Goal: Transaction & Acquisition: Purchase product/service

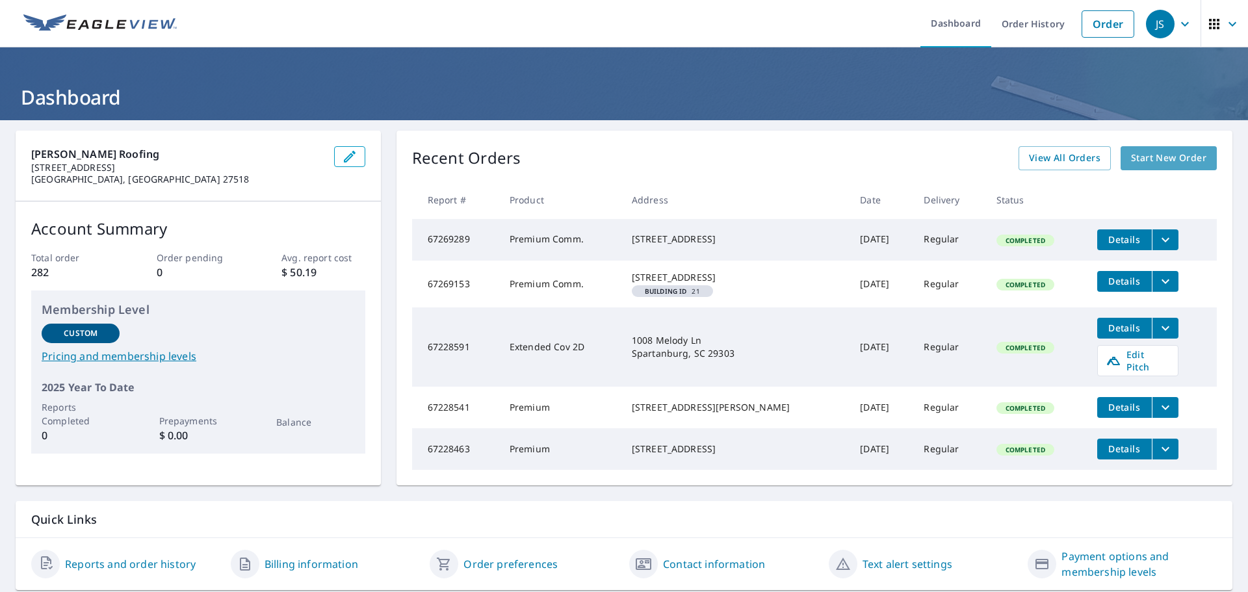
click at [1153, 156] on span "Start New Order" at bounding box center [1168, 158] width 75 height 16
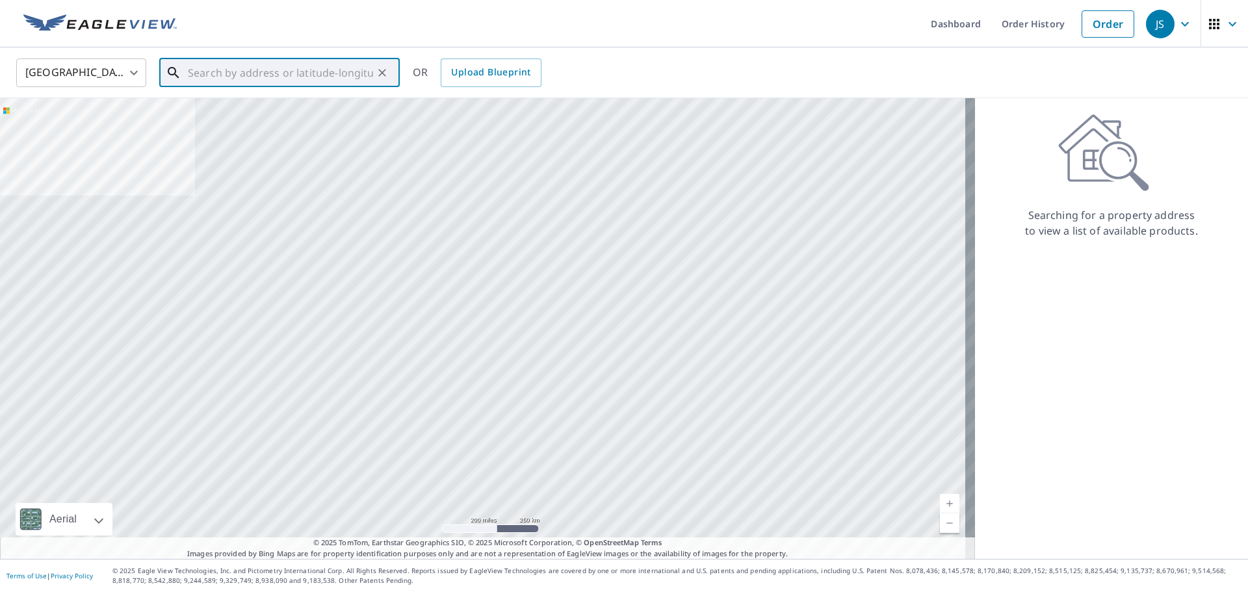
click at [197, 70] on input "text" at bounding box center [280, 73] width 185 height 36
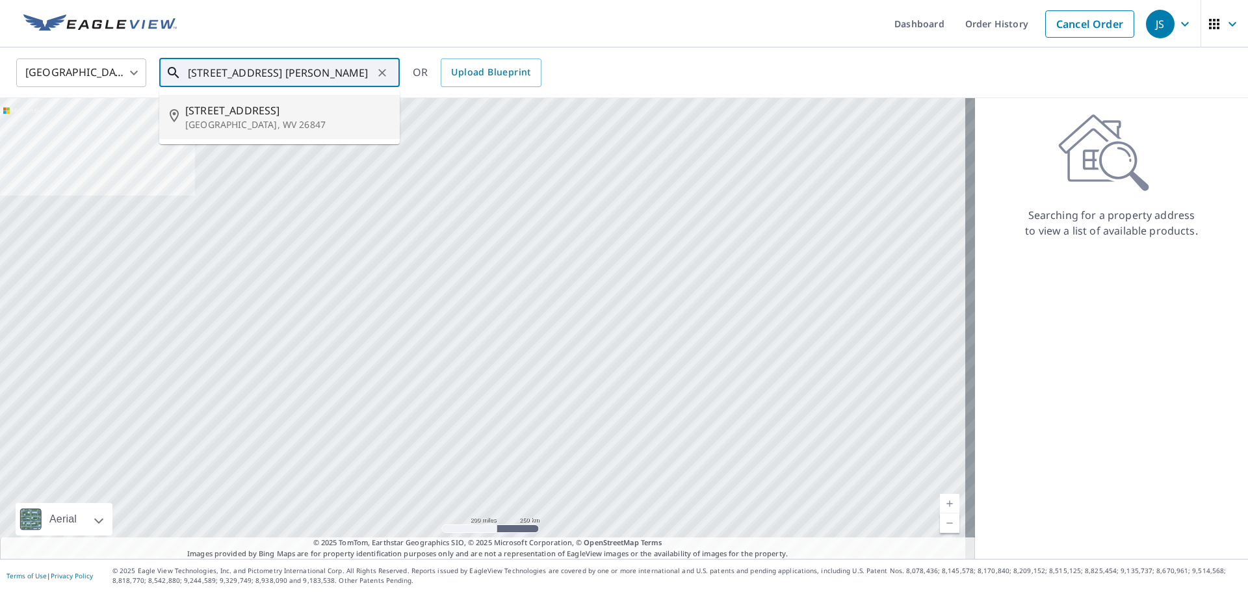
click at [244, 114] on span "[STREET_ADDRESS]" at bounding box center [287, 111] width 204 height 16
type input "[STREET_ADDRESS]"
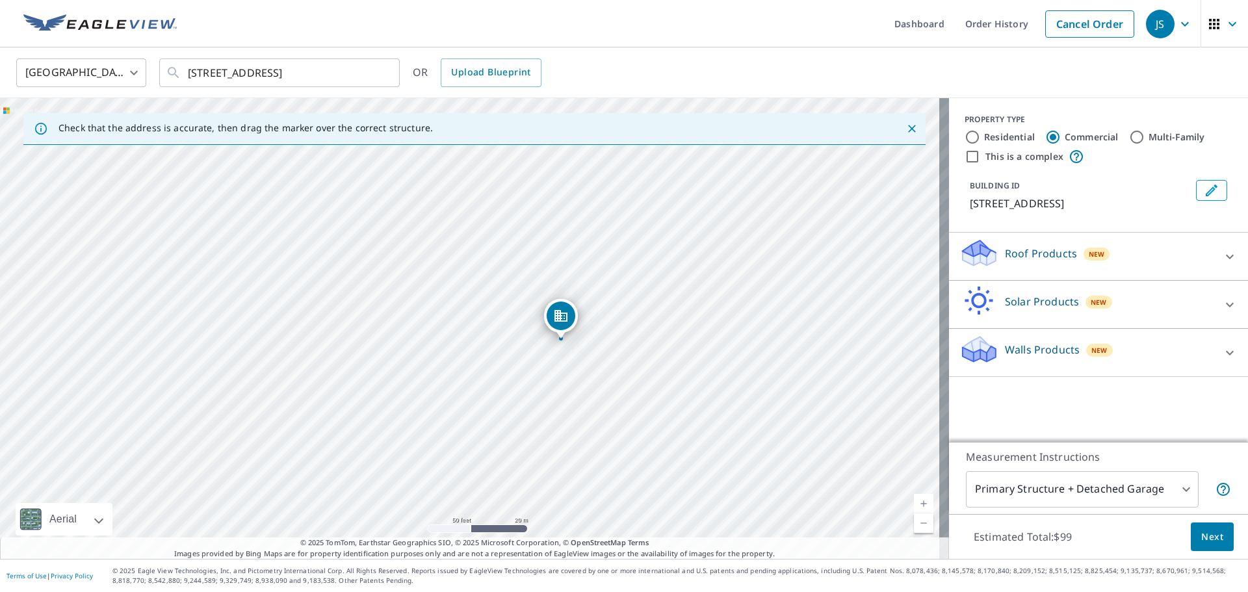
drag, startPoint x: 699, startPoint y: 334, endPoint x: 441, endPoint y: 383, distance: 262.0
click at [441, 383] on div "[STREET_ADDRESS]" at bounding box center [474, 328] width 949 height 461
drag, startPoint x: 518, startPoint y: 311, endPoint x: 324, endPoint y: 337, distance: 196.2
click at [324, 337] on div "[STREET_ADDRESS]" at bounding box center [474, 328] width 949 height 461
click at [1222, 257] on icon at bounding box center [1230, 257] width 16 height 16
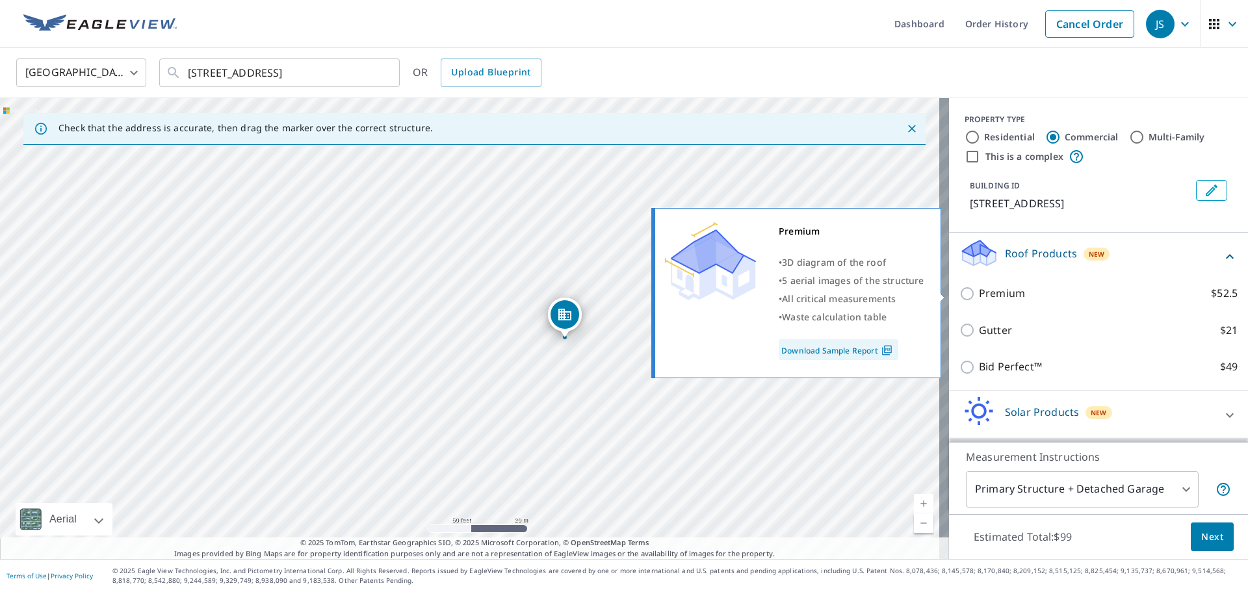
click at [961, 294] on input "Premium $52.5" at bounding box center [970, 294] width 20 height 16
checkbox input "true"
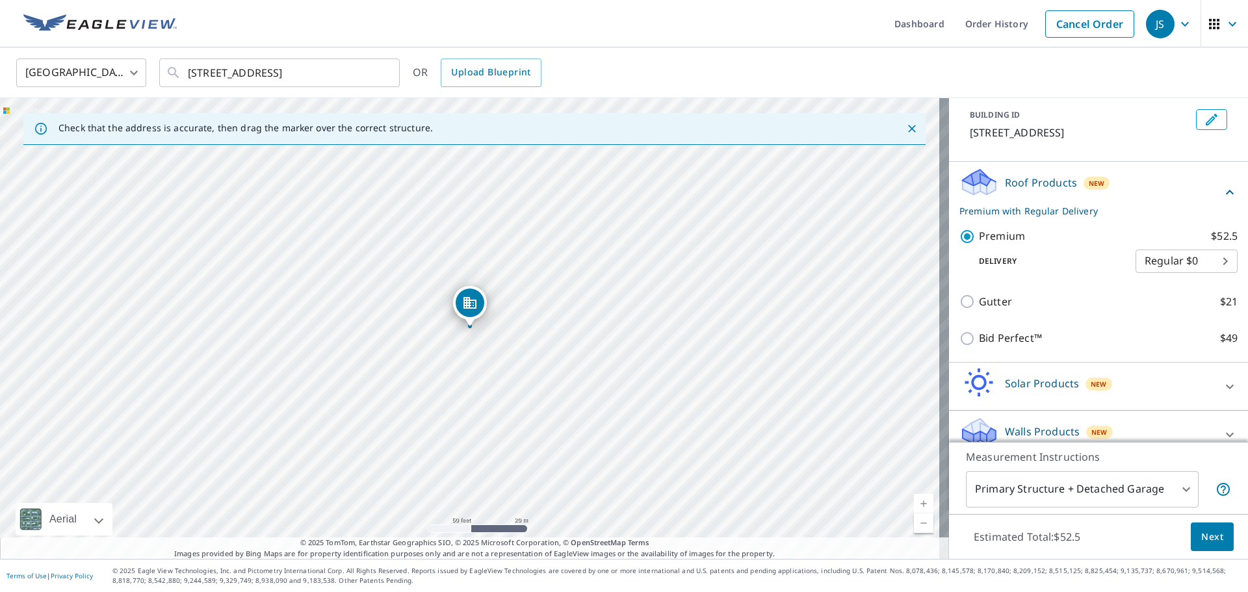
scroll to position [88, 0]
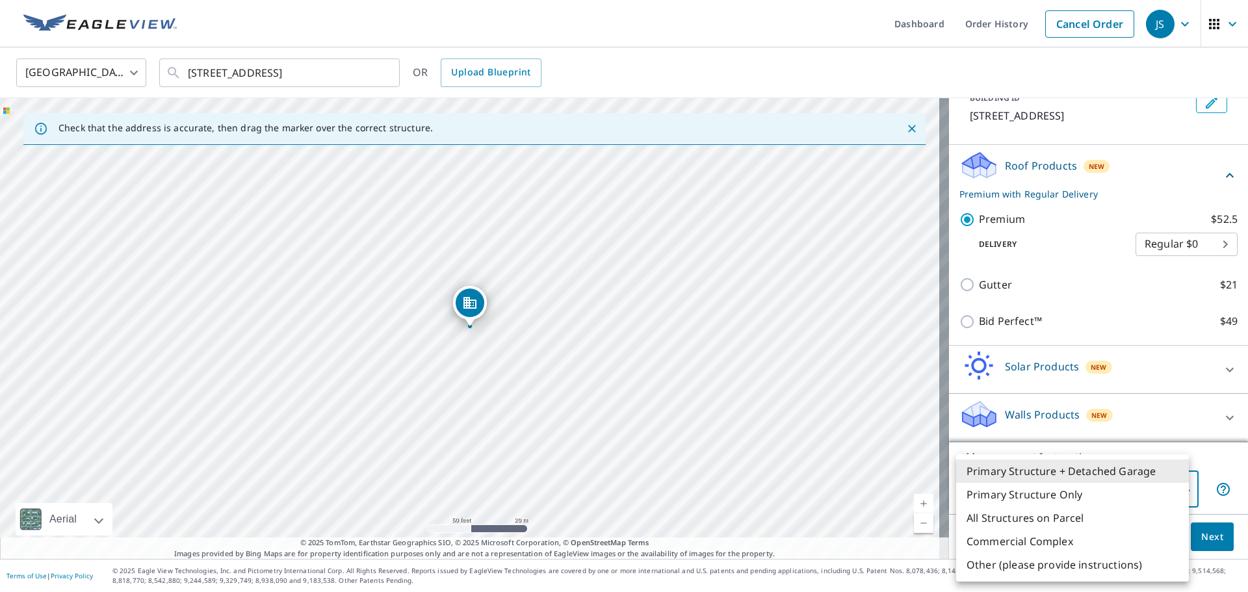
click at [1175, 490] on body "JS JS Dashboard Order History Cancel Order JS [GEOGRAPHIC_DATA] [GEOGRAPHIC_DAT…" at bounding box center [624, 296] width 1248 height 592
click at [1002, 566] on li "Other (please provide instructions)" at bounding box center [1072, 564] width 233 height 23
type input "5"
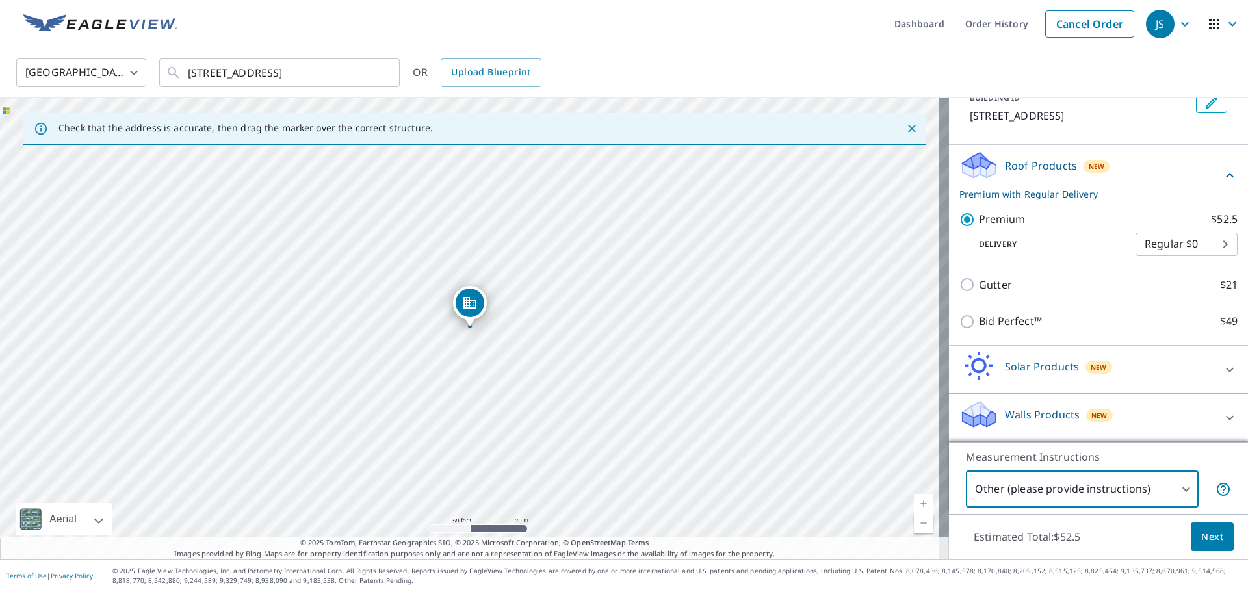
click at [1209, 536] on span "Next" at bounding box center [1212, 537] width 22 height 16
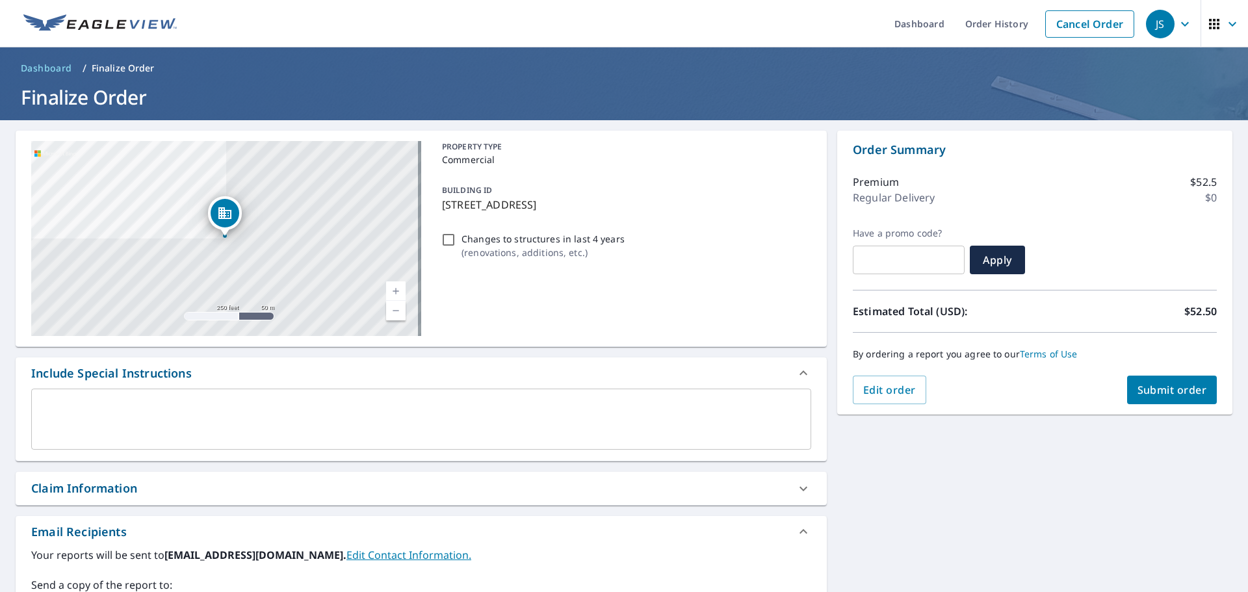
click at [44, 400] on div "x ​" at bounding box center [421, 419] width 780 height 61
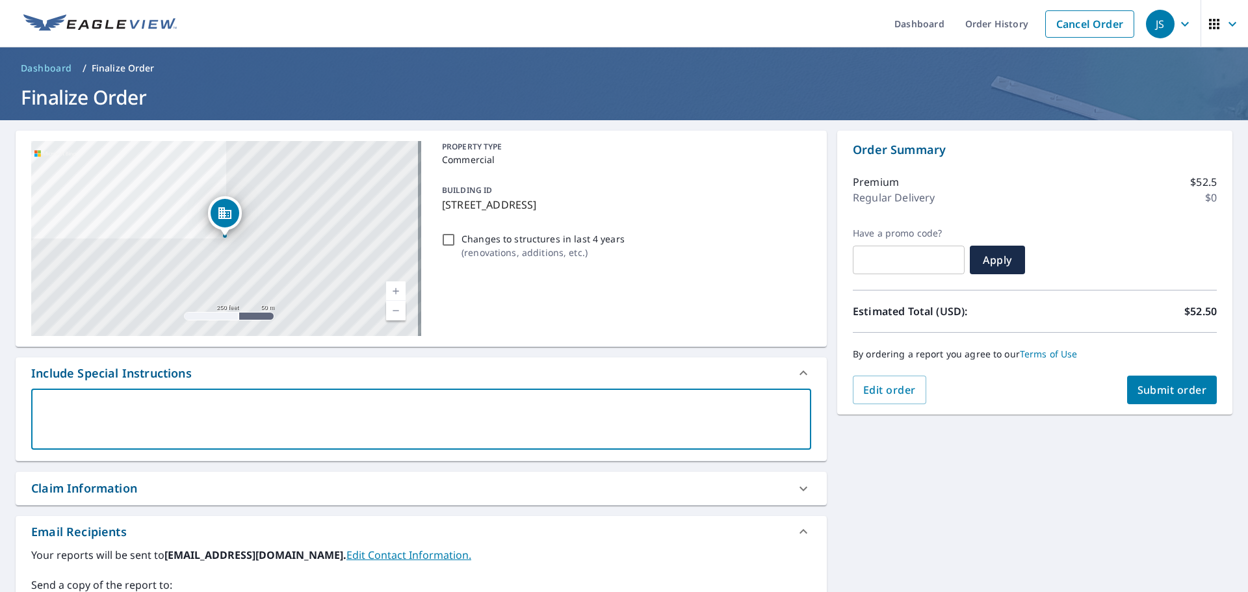
type textarea "P"
type textarea "x"
type textarea "Prem"
type textarea "x"
type textarea "Premi"
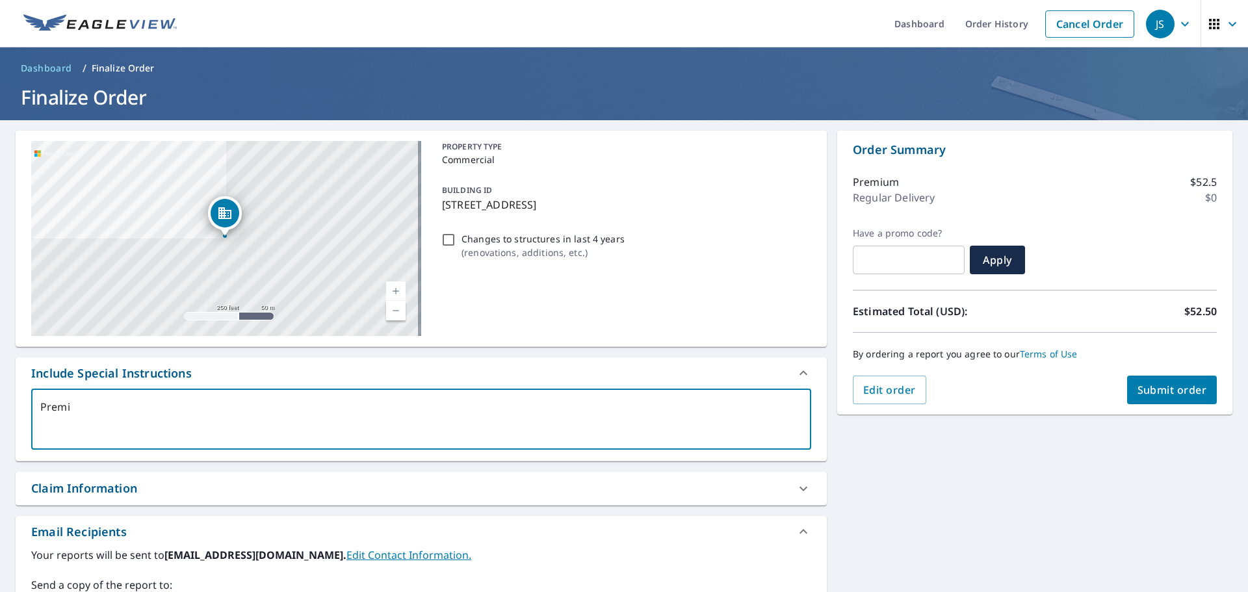
type textarea "x"
type textarea "Premiu"
type textarea "x"
type textarea "Premium"
type textarea "x"
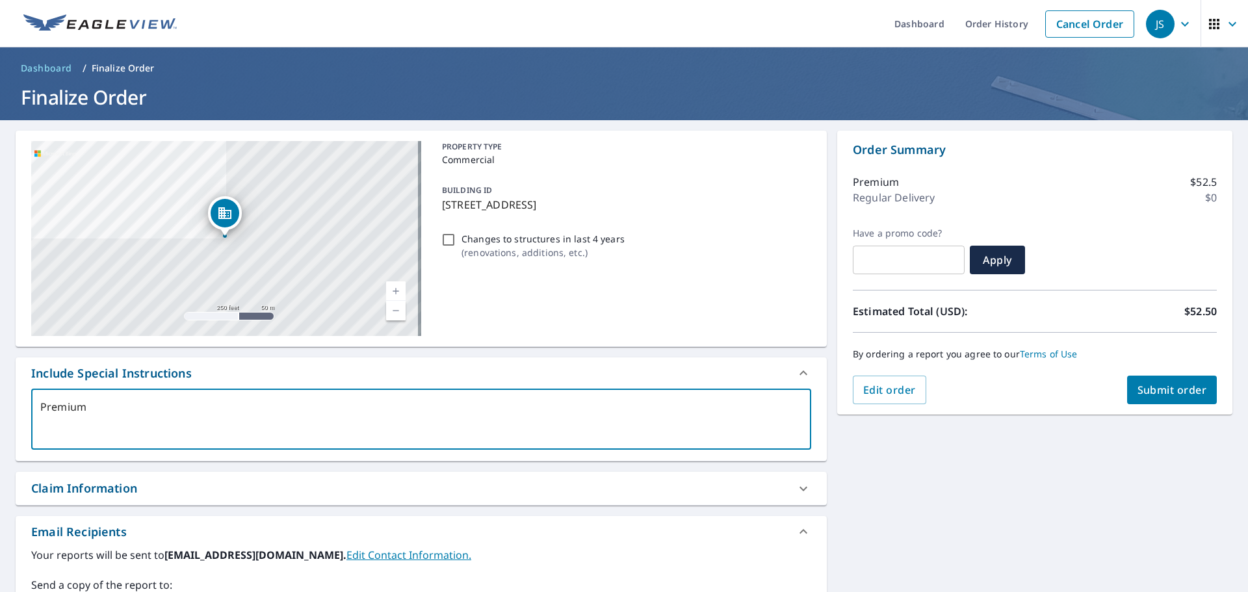
type textarea "Premium"
type textarea "x"
type textarea "Premium repor"
type textarea "x"
type textarea "Premium report"
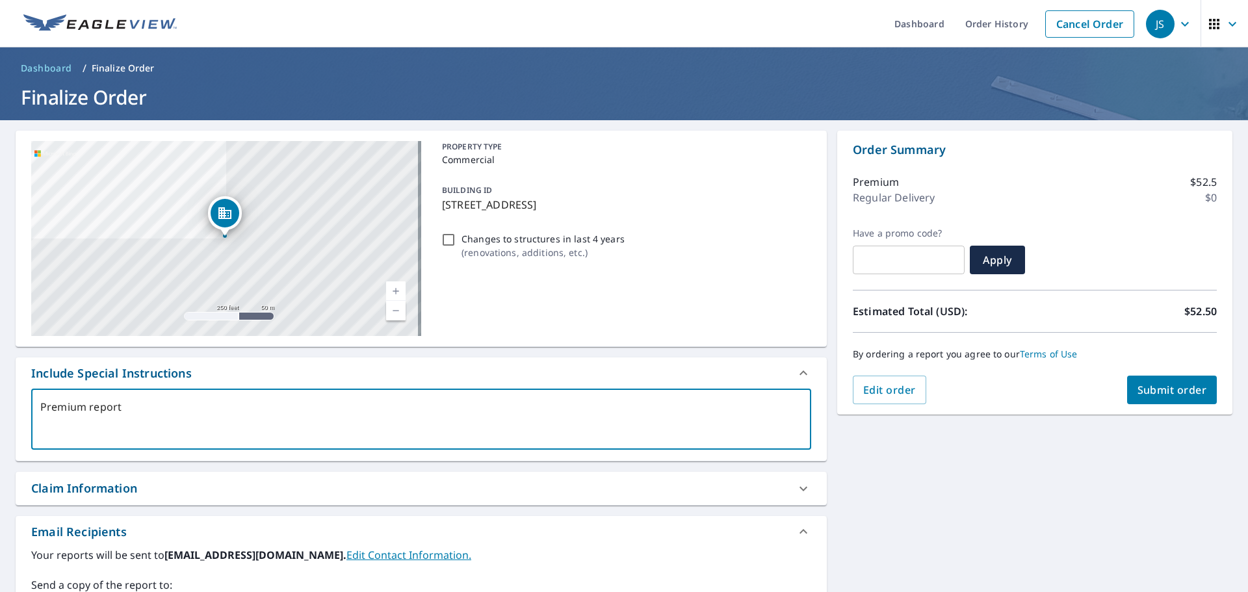
type textarea "x"
type textarea "Premium report"
type textarea "x"
type textarea "Premium report o"
type textarea "x"
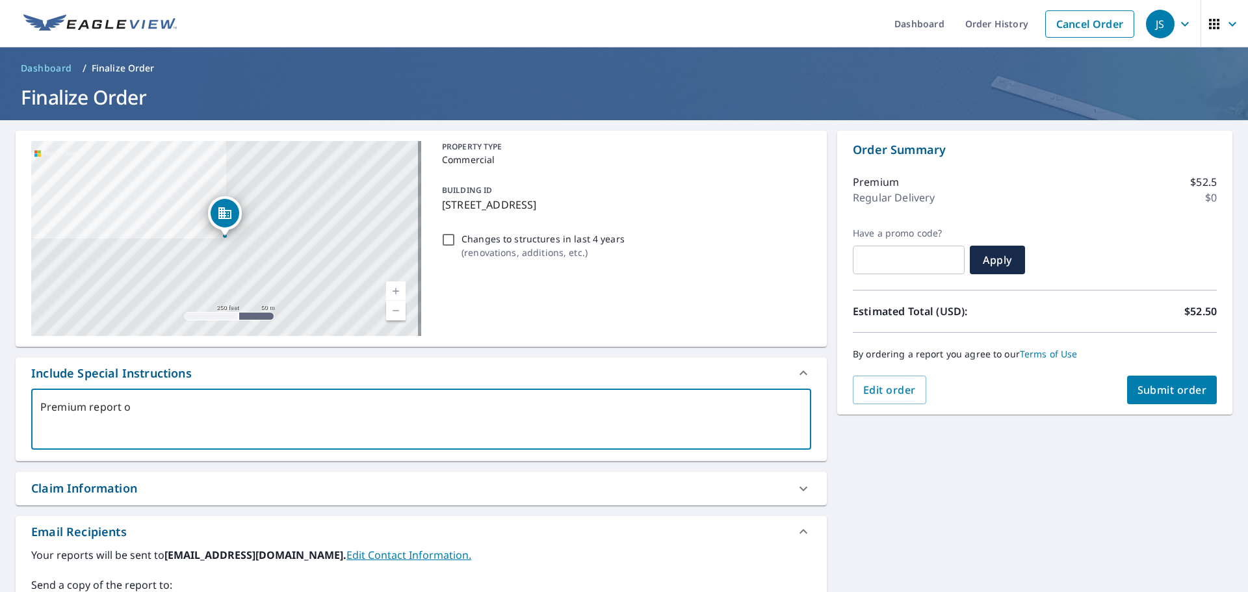
type textarea "Premium report on"
type textarea "x"
type textarea "Premium report on"
type textarea "x"
type textarea "Premium report on e"
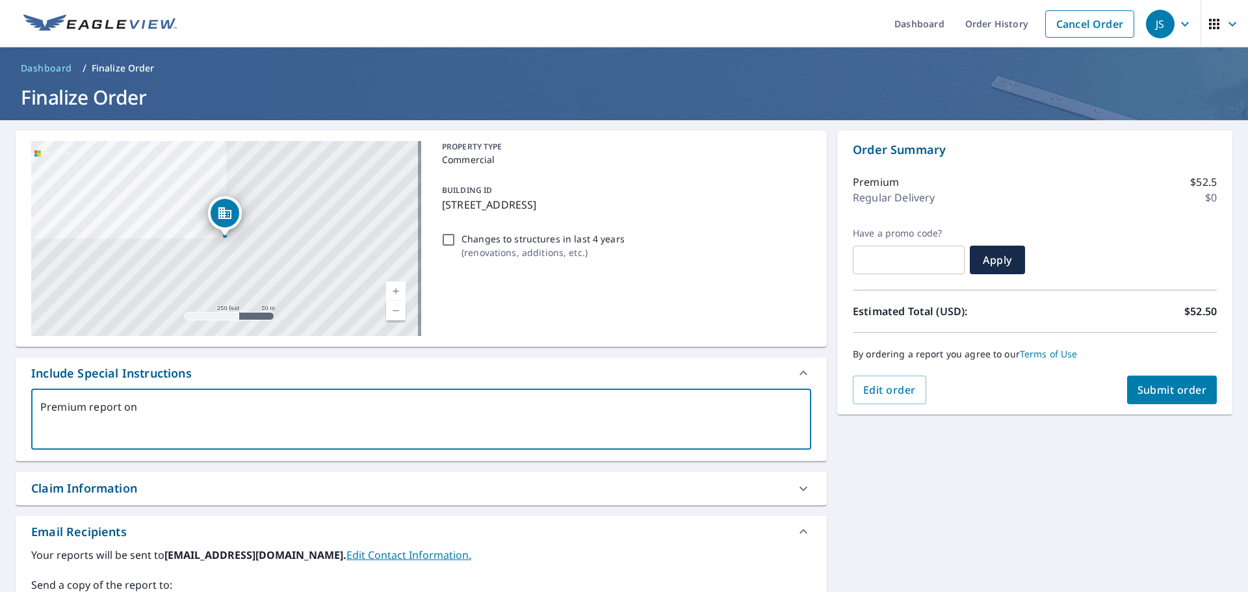
type textarea "x"
type textarea "Premium report on en"
type textarea "x"
type textarea "Premium report on ent"
type textarea "x"
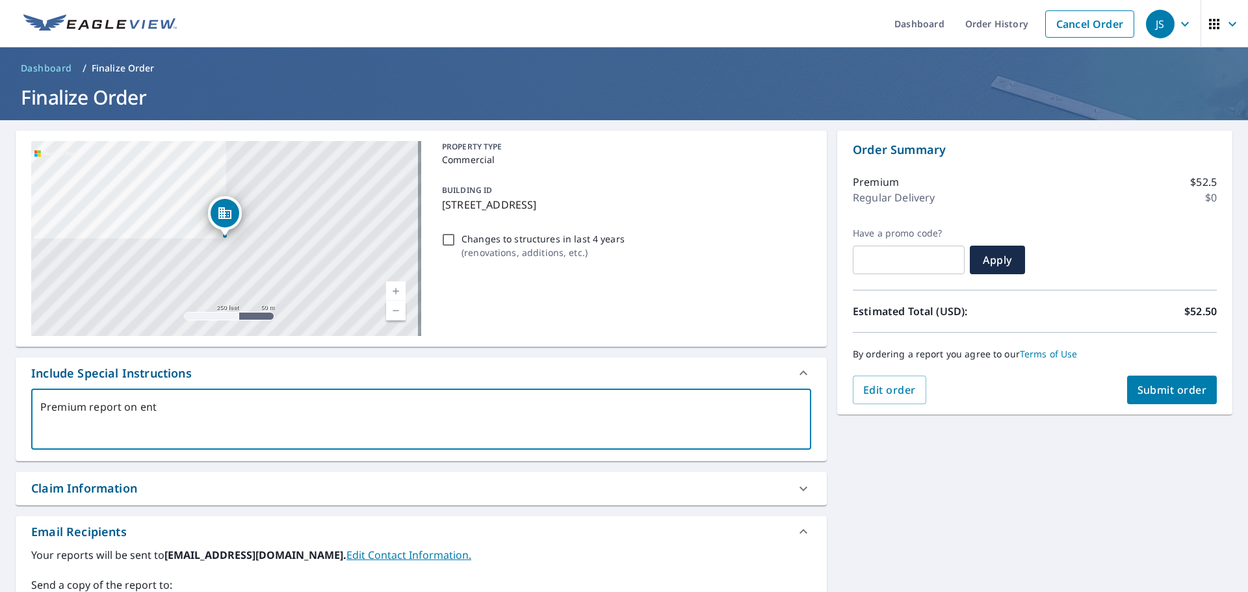
type textarea "Premium report on enti"
type textarea "x"
type textarea "Premium report on entir"
type textarea "x"
type textarea "Premium report on entire"
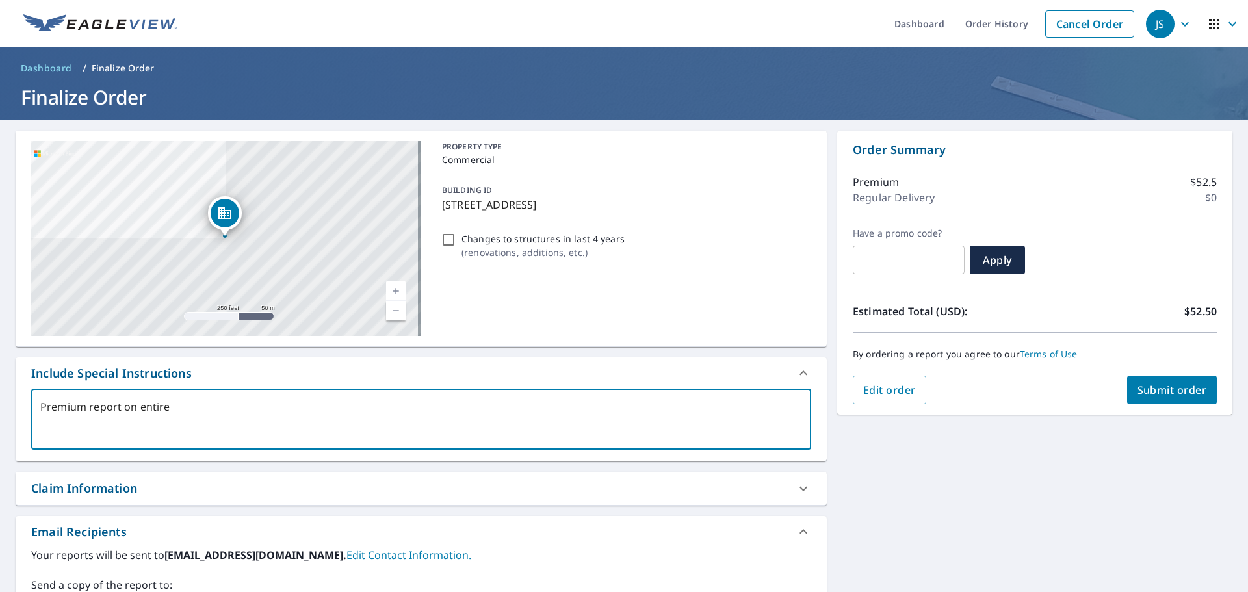
type textarea "x"
type textarea "Premium report on entire"
type textarea "x"
type textarea "Premium report on entire b"
type textarea "x"
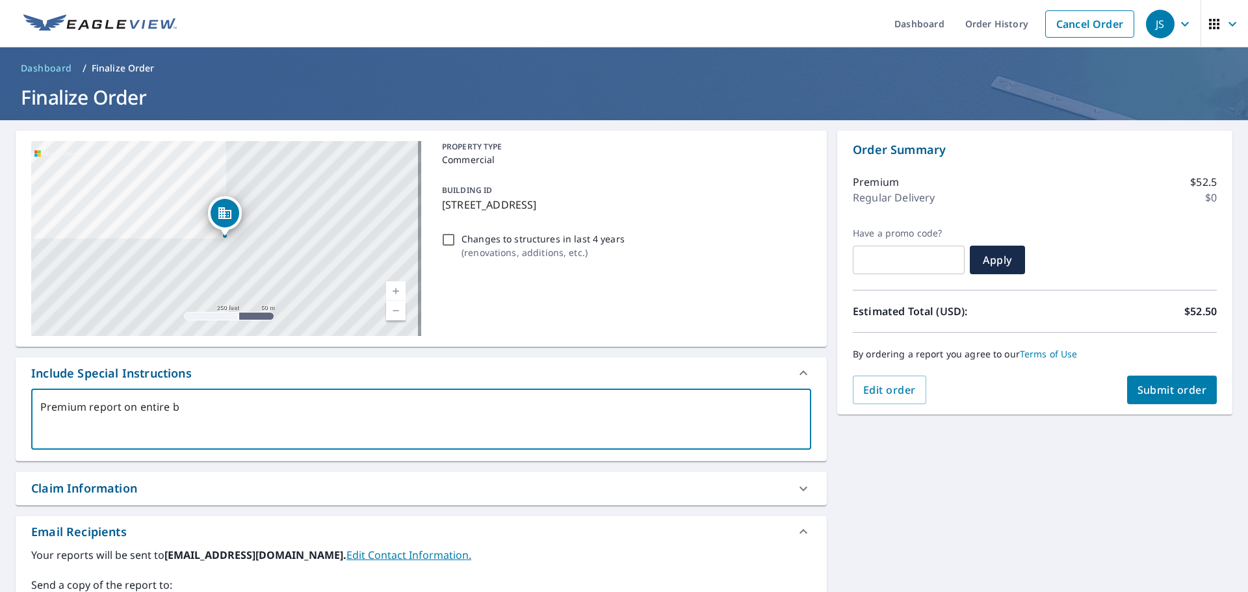
type textarea "Premium report on entire bu"
type textarea "x"
type textarea "Premium report on entire [PERSON_NAME]"
type textarea "x"
type textarea "Premium report on entire buil"
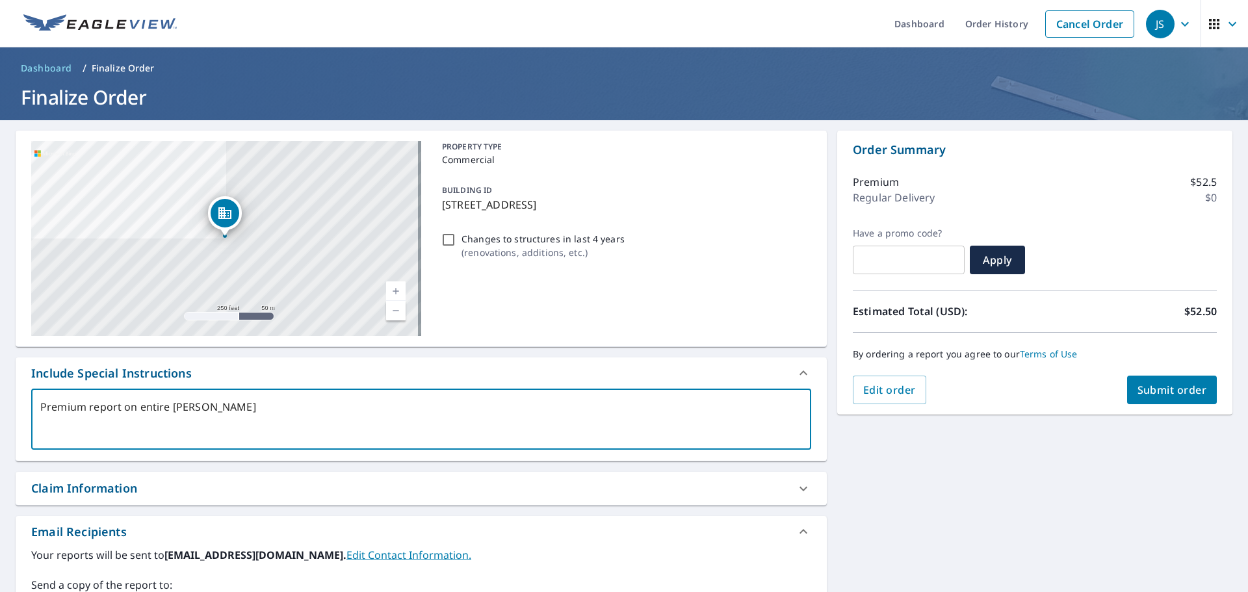
type textarea "x"
type textarea "Premium report on entire build"
type textarea "x"
type textarea "Premium report on entire buildi"
type textarea "x"
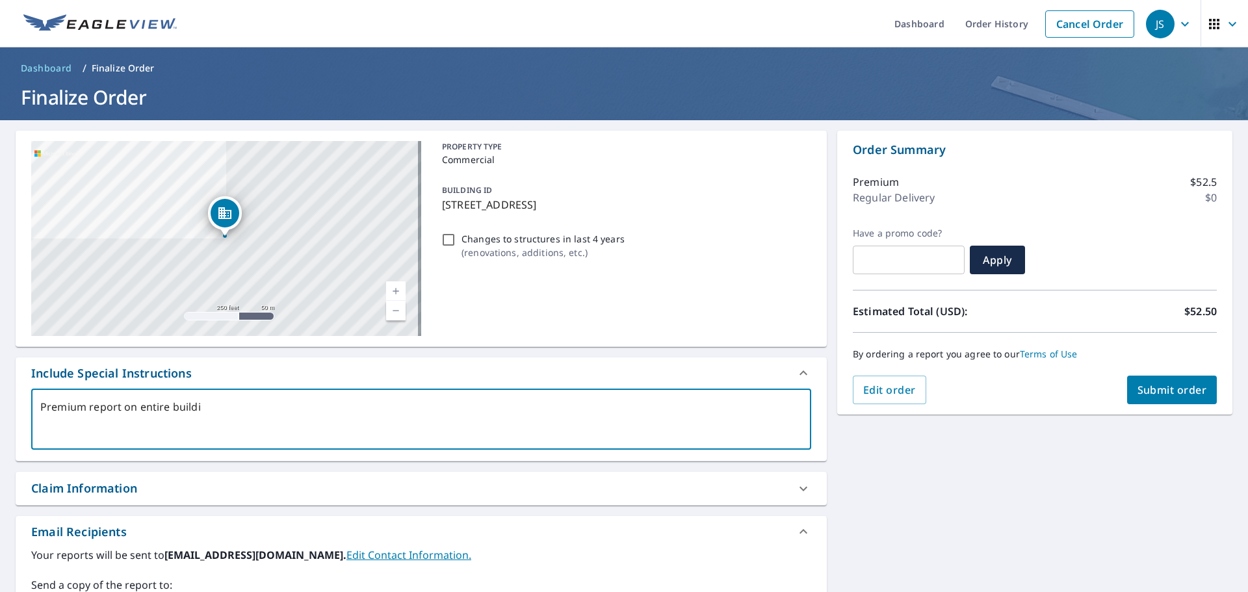
type textarea "Premium report on entire buildin"
type textarea "x"
type textarea "Premium report on entire building"
type textarea "x"
type textarea "Premium report on entire building"
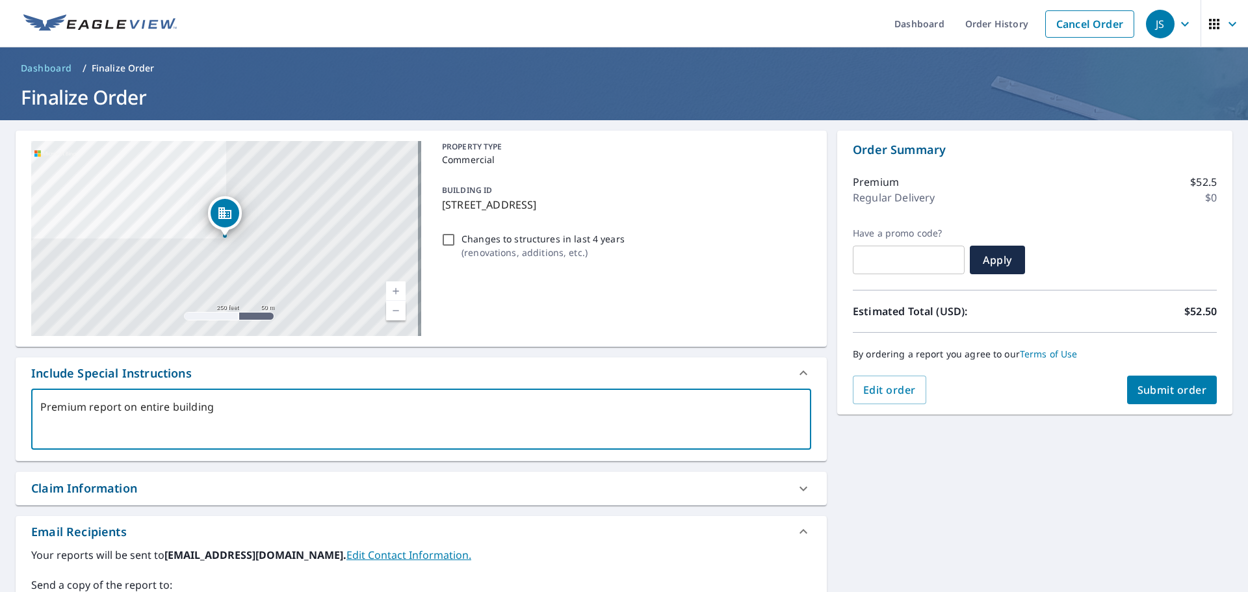
type textarea "x"
type textarea "Premium report on entire building s"
type textarea "x"
type textarea "Premium report on entire building st"
type textarea "x"
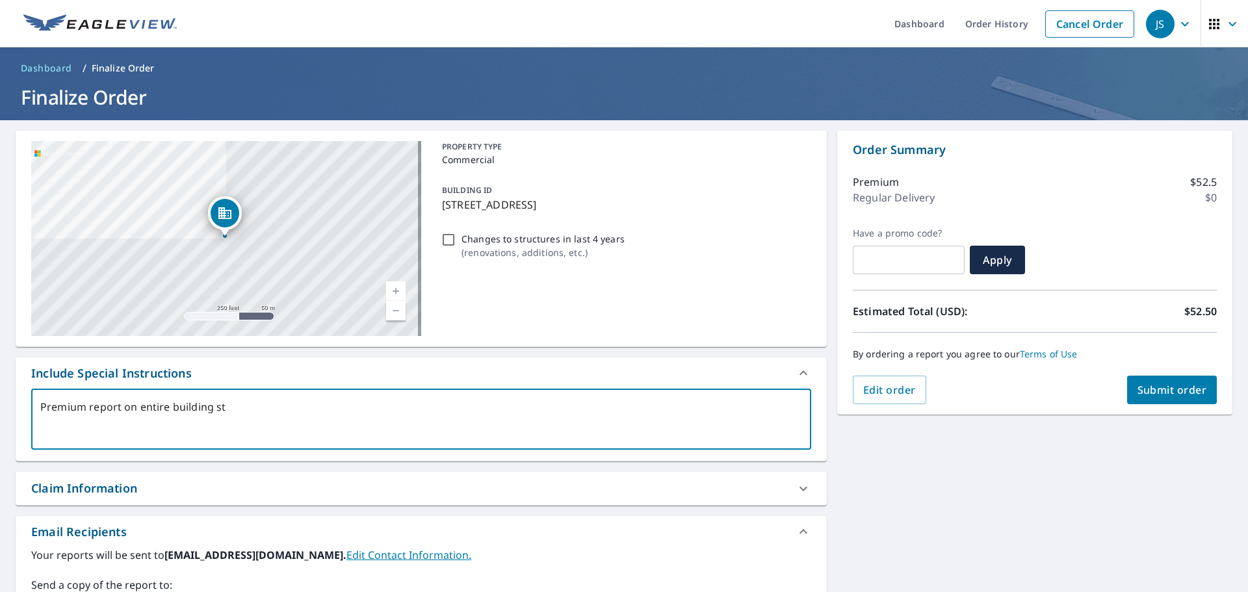
type textarea "Premium report on entire building str"
type textarea "x"
type textarea "Premium report on entire building stru"
type textarea "x"
type textarea "Premium report on entire building struc"
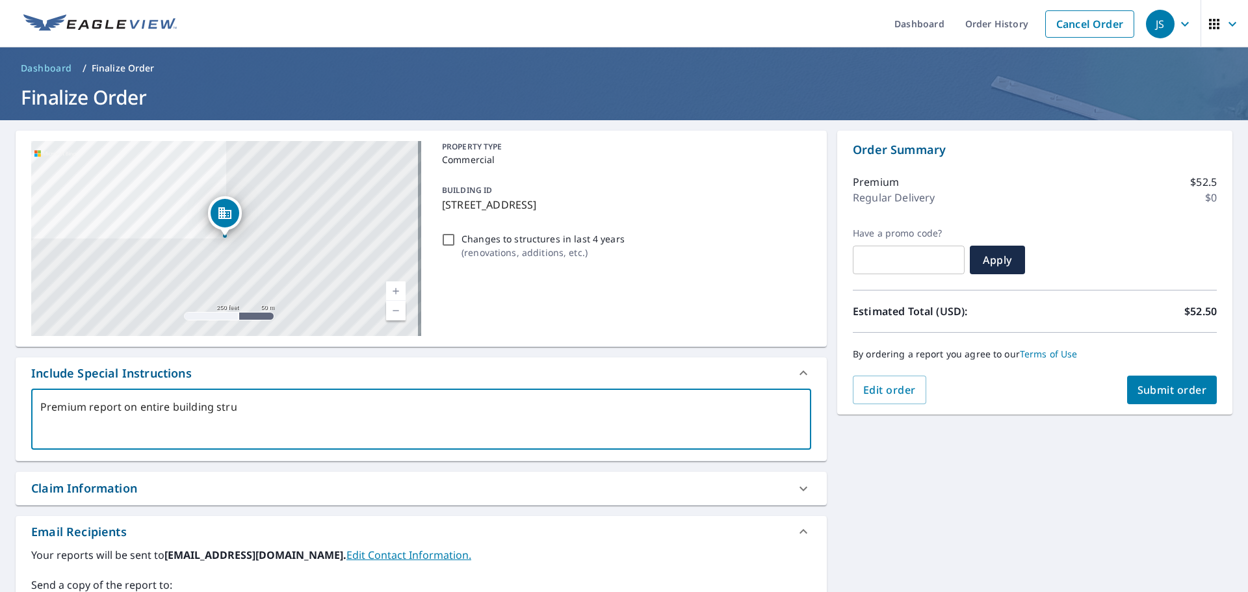
type textarea "x"
type textarea "Premium report on entire building struct"
type textarea "x"
type textarea "Premium report on entire building structu"
type textarea "x"
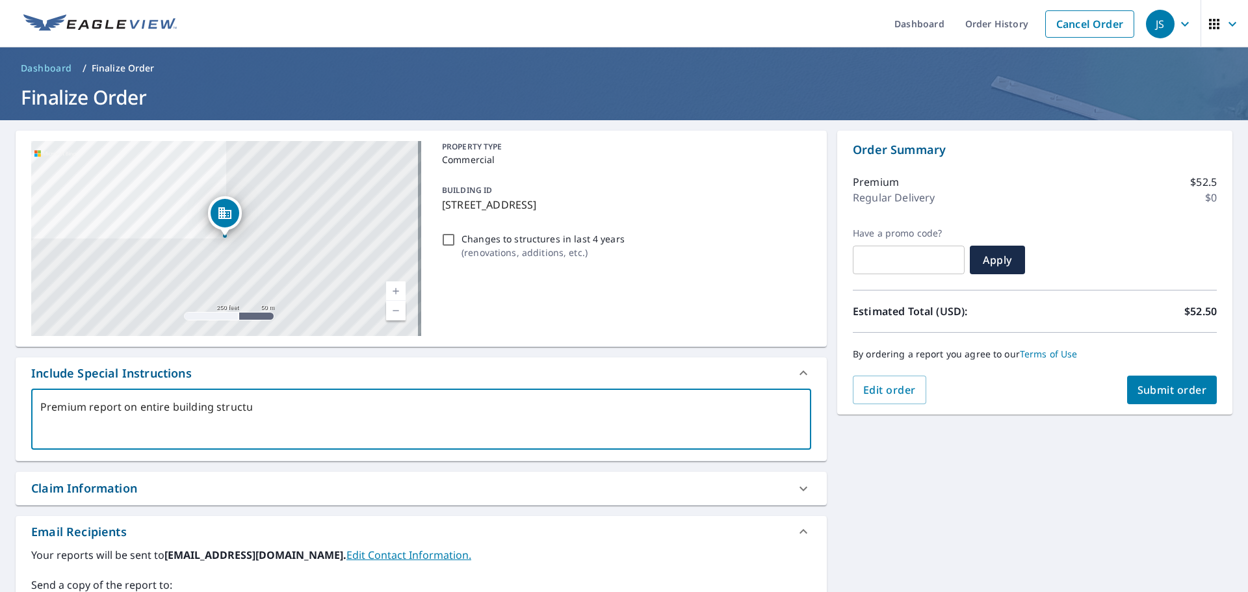
type textarea "Premium report on entire building structur"
type textarea "x"
type textarea "Premium report on entire building structure"
type textarea "x"
type textarea "Premium report on entire building structure."
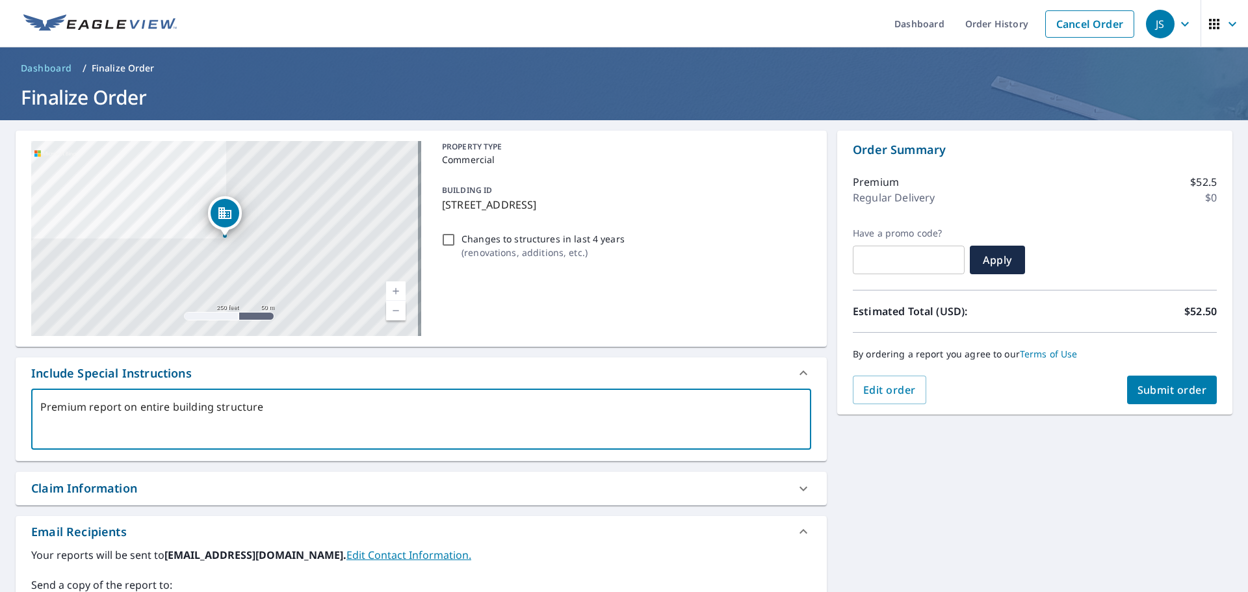
type textarea "x"
type textarea "Premium report on entire building structure."
type textarea "x"
type textarea "Premium report on entire building structure. T"
type textarea "x"
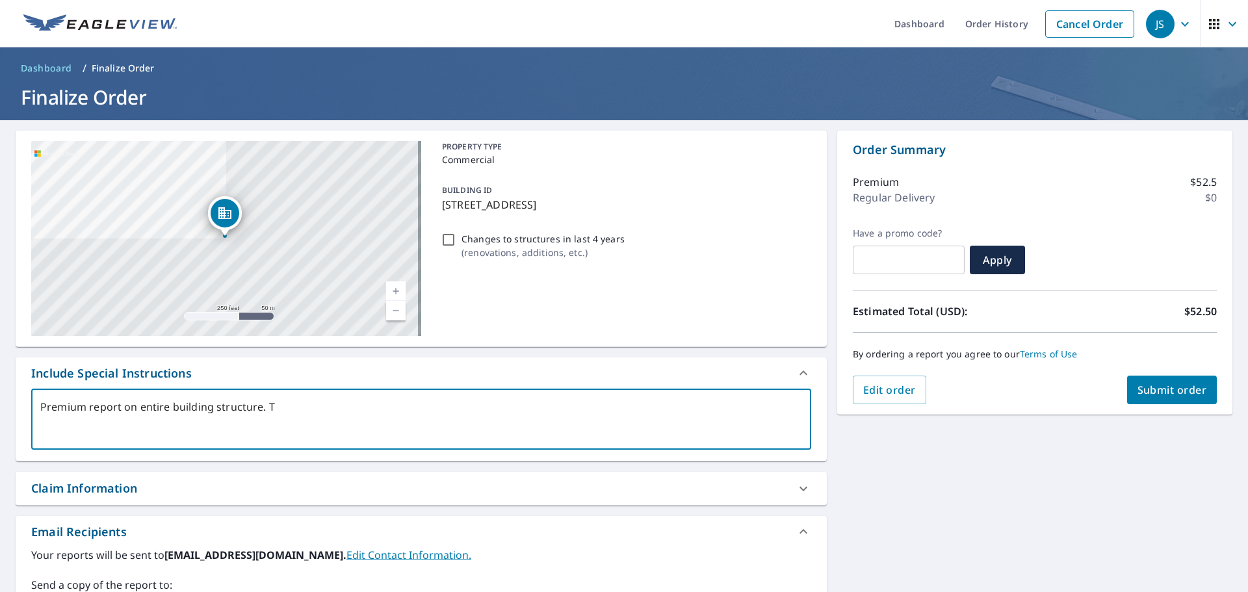
type textarea "Premium report on entire building structure. Th"
type textarea "x"
type textarea "Premium report on entire building structure. Than"
type textarea "x"
type textarea "Premium report on entire building structure. Thank"
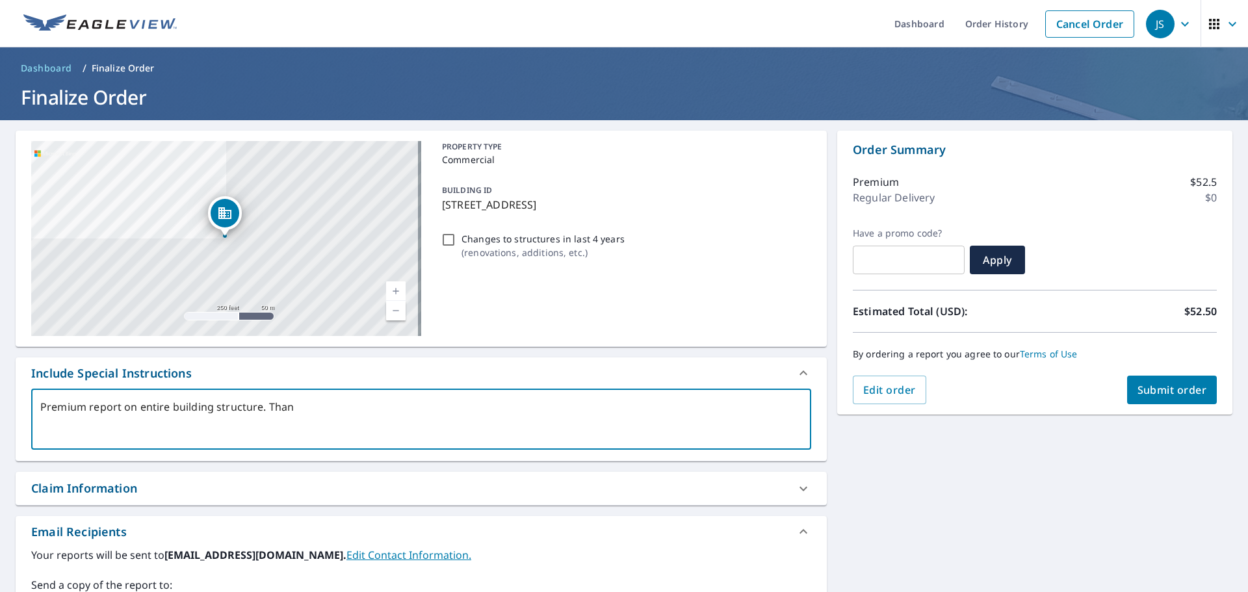
type textarea "x"
type textarea "Premium report on entire building structure. Thank"
type textarea "x"
type textarea "Premium report on entire building structure. Thank y"
type textarea "x"
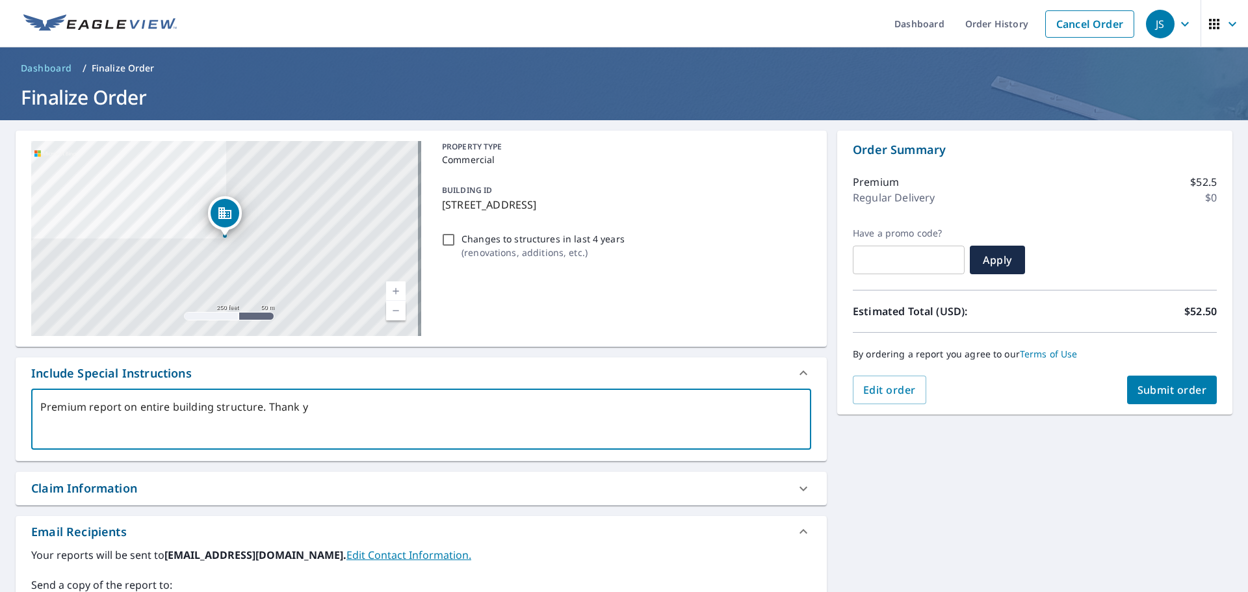
type textarea "Premium report on entire building structure. Thank yo"
type textarea "x"
type textarea "Premium report on entire building structure. Thank you"
type textarea "x"
type textarea "Premium report on entire building structure. Thank you"
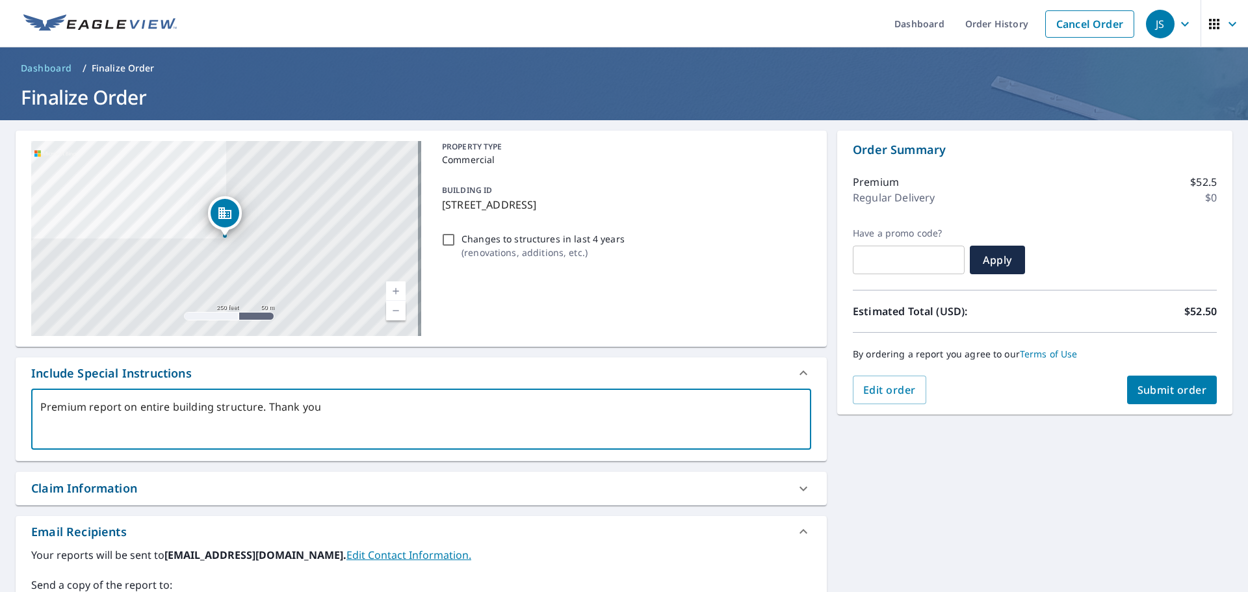
click at [800, 489] on icon at bounding box center [804, 488] width 8 height 5
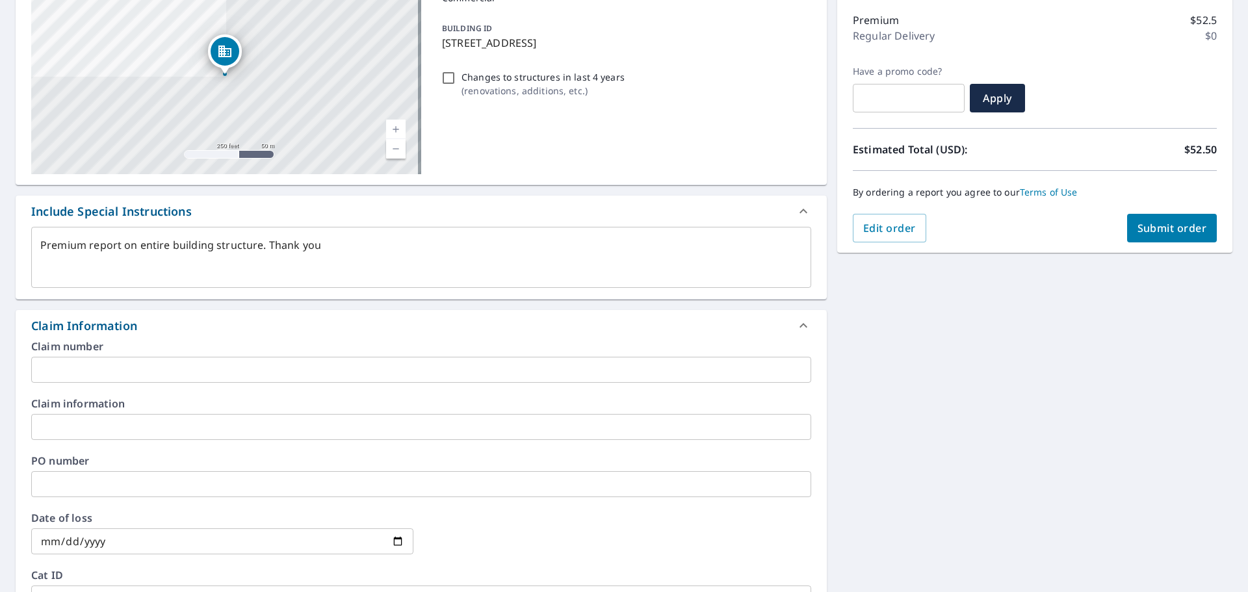
scroll to position [195, 0]
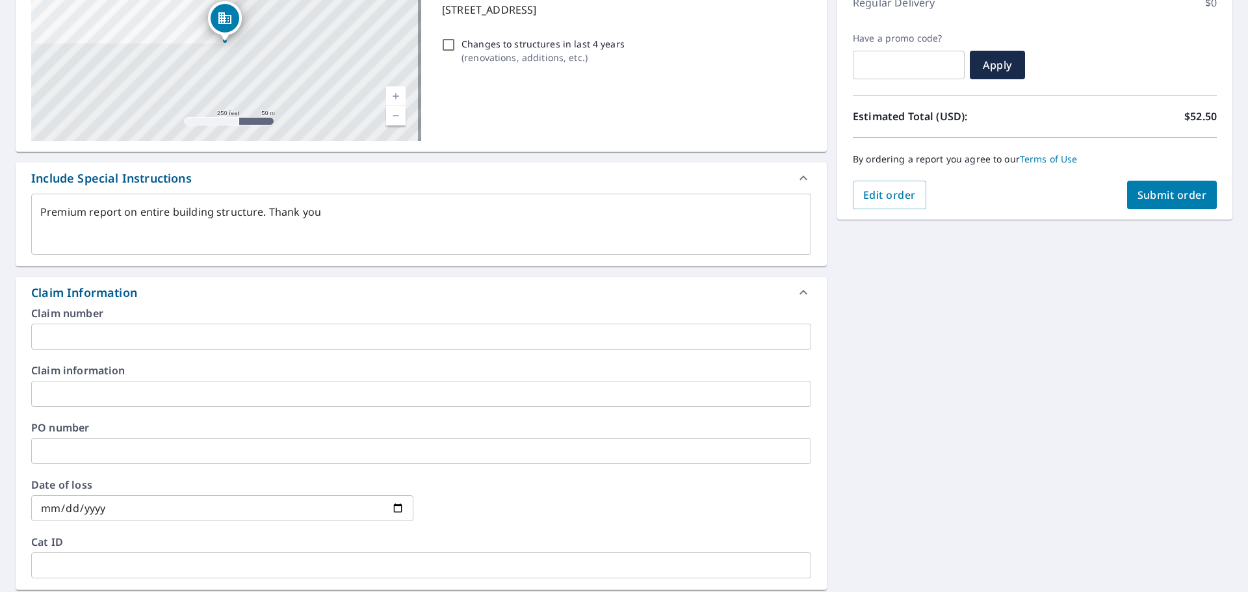
drag, startPoint x: 48, startPoint y: 337, endPoint x: 53, endPoint y: 332, distance: 6.9
click at [49, 336] on input "text" at bounding box center [421, 337] width 780 height 26
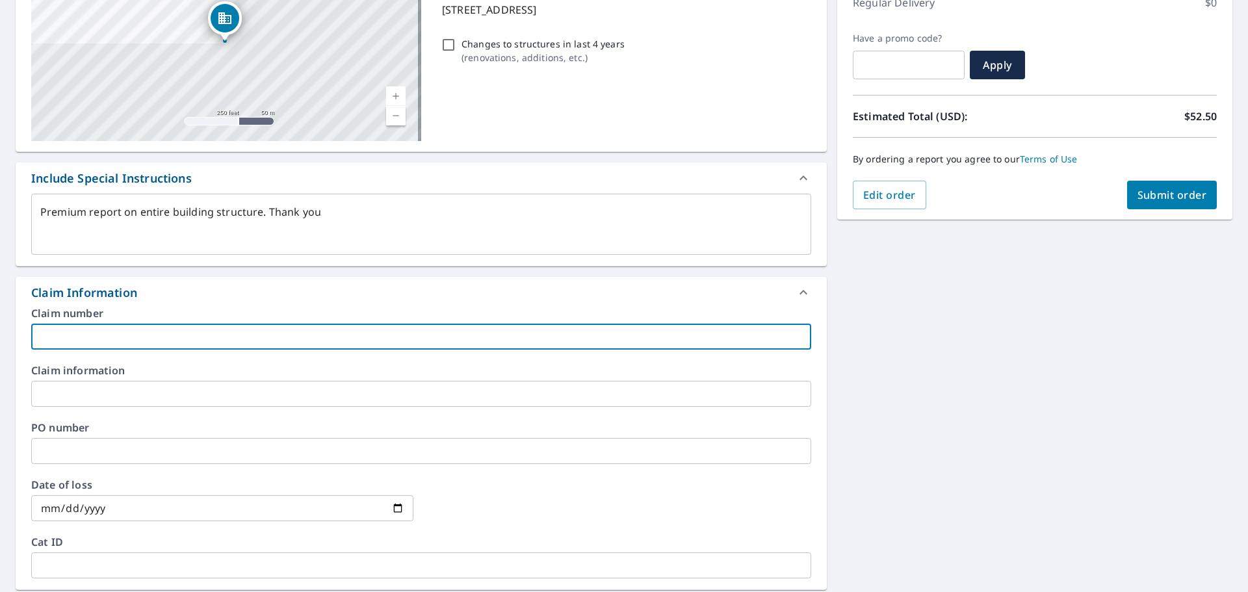
type textarea "x"
type input "7"
type textarea "x"
type input "70"
type textarea "x"
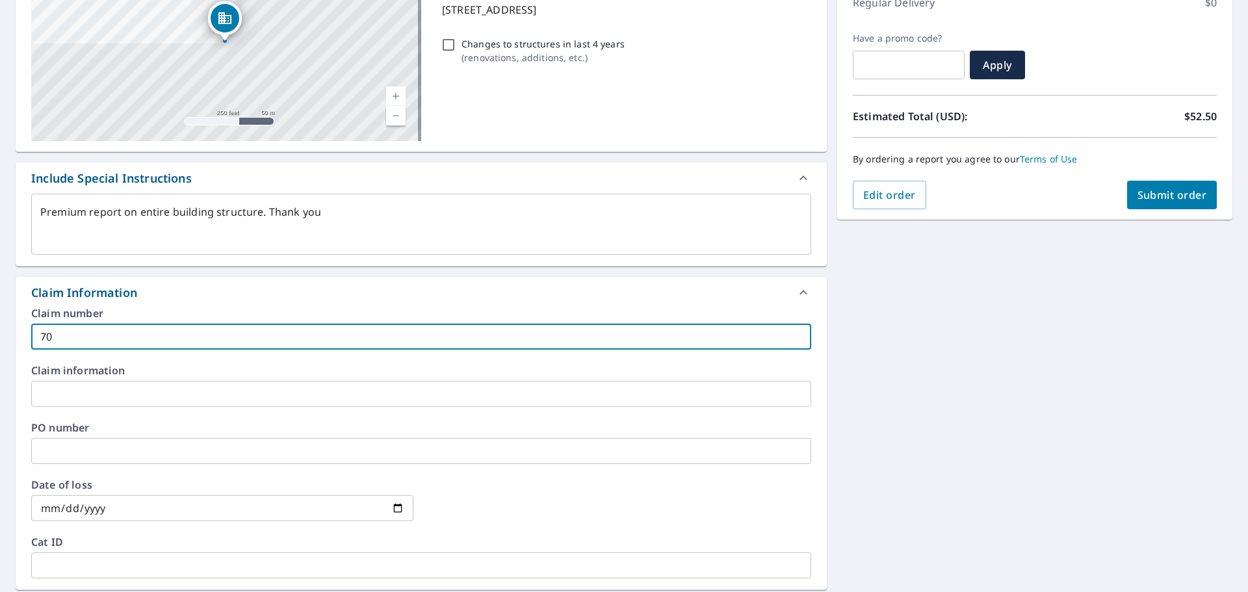
type input "705"
type textarea "x"
type input "70540"
type textarea "x"
type input "70540-"
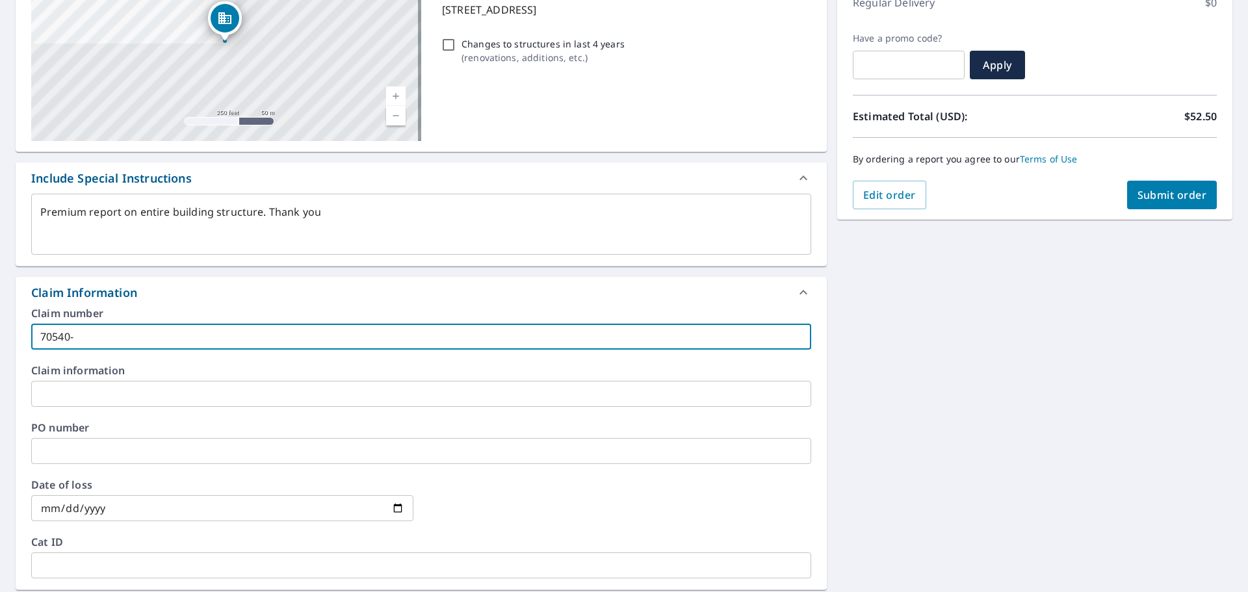
type textarea "x"
type input "70540-4"
type textarea "x"
type input "70540-40"
type textarea "x"
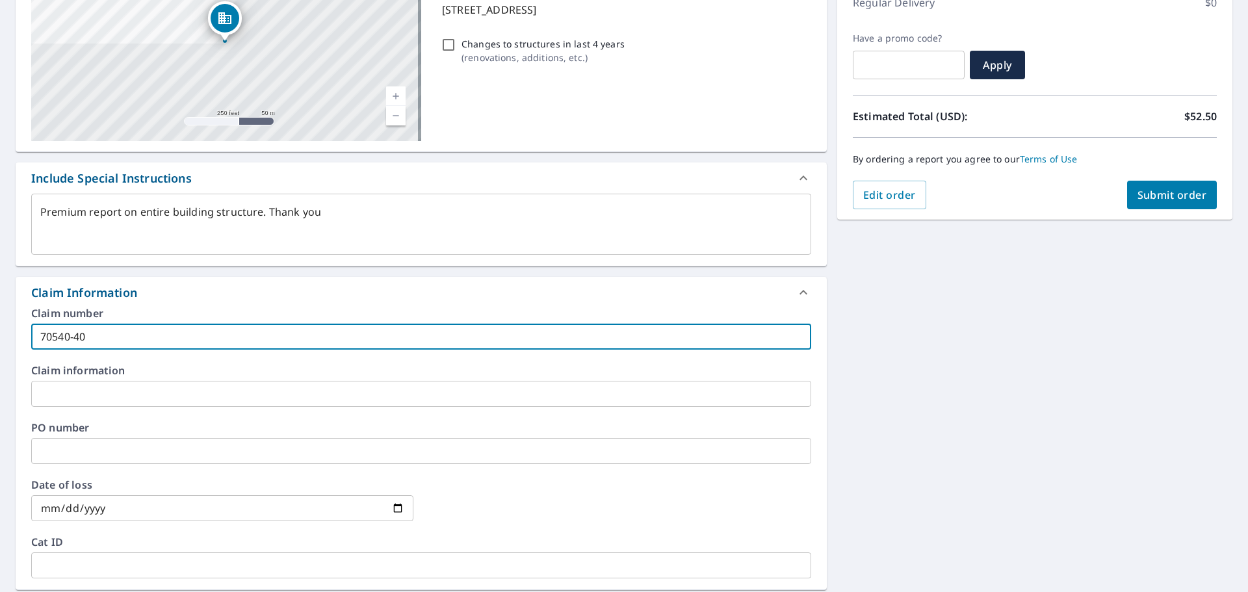
type input "70540-40-"
type textarea "x"
type input "[PHONE_NUMBER]"
type textarea "x"
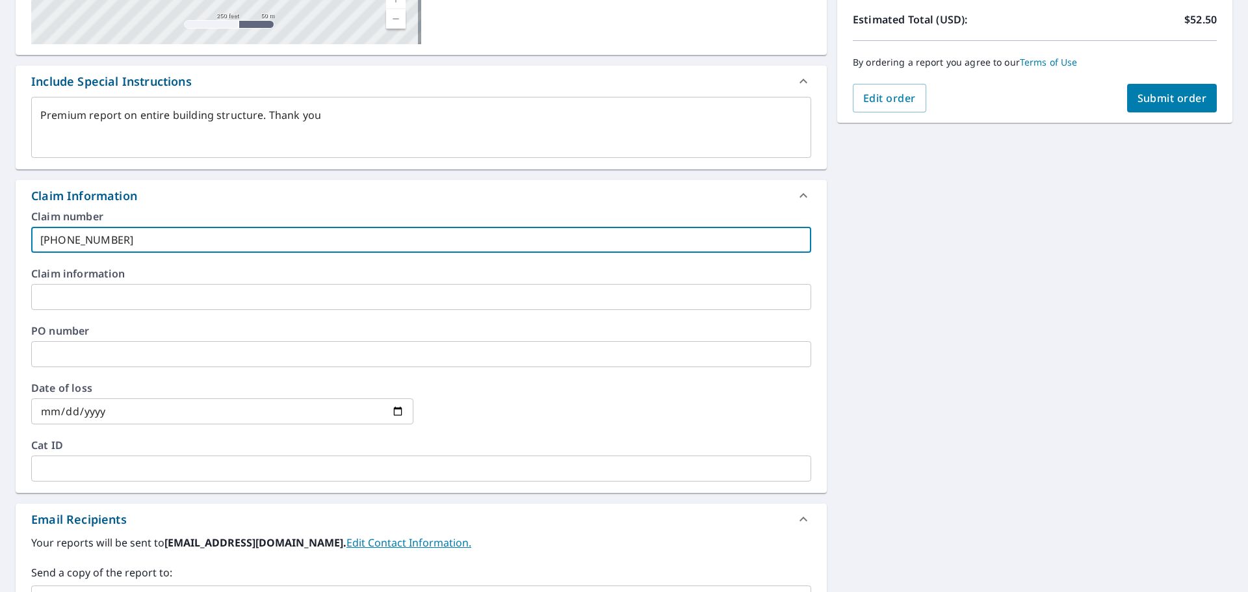
scroll to position [325, 0]
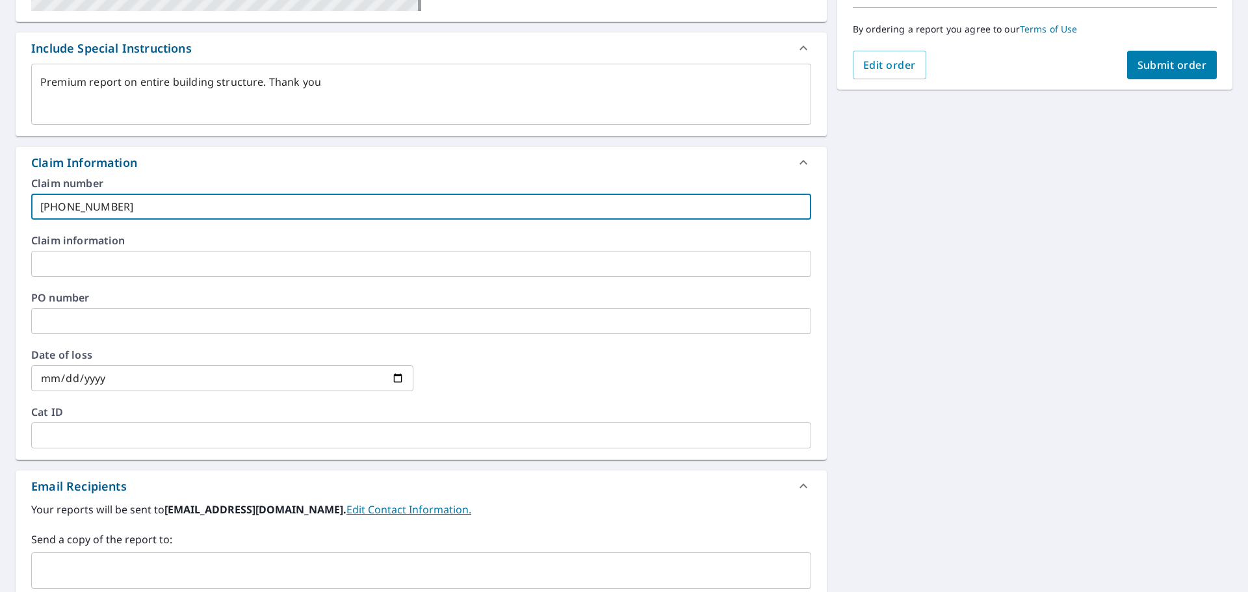
type input "[PHONE_NUMBER]"
click at [70, 319] on input "text" at bounding box center [421, 321] width 780 height 26
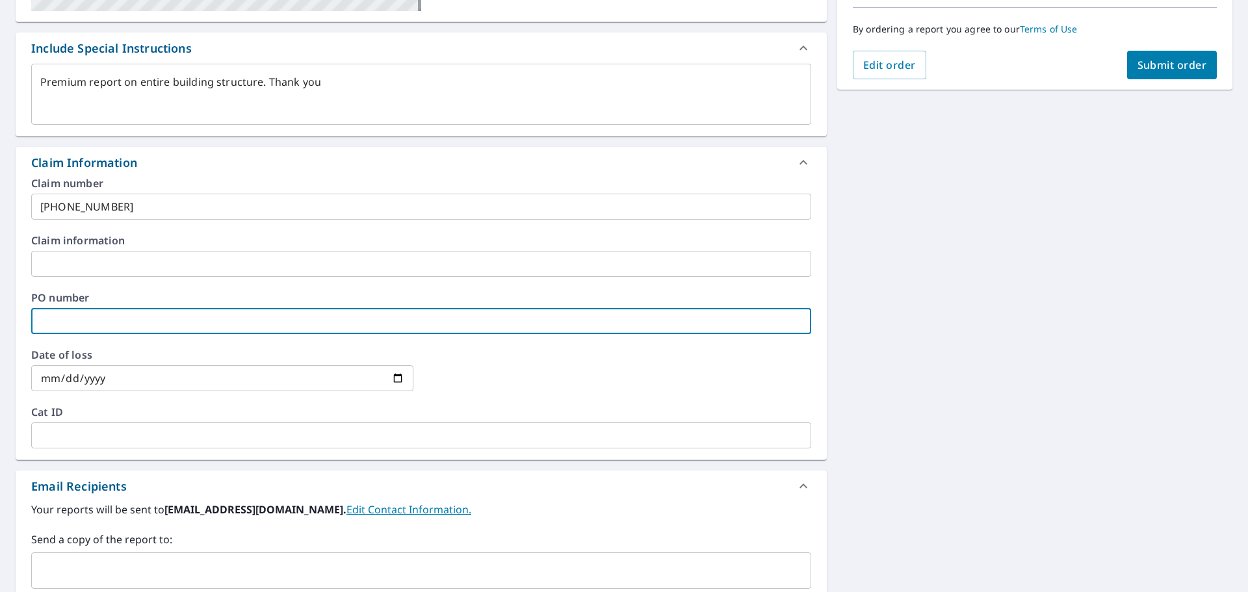
type textarea "x"
type input "T"
type textarea "x"
type input "To"
type textarea "x"
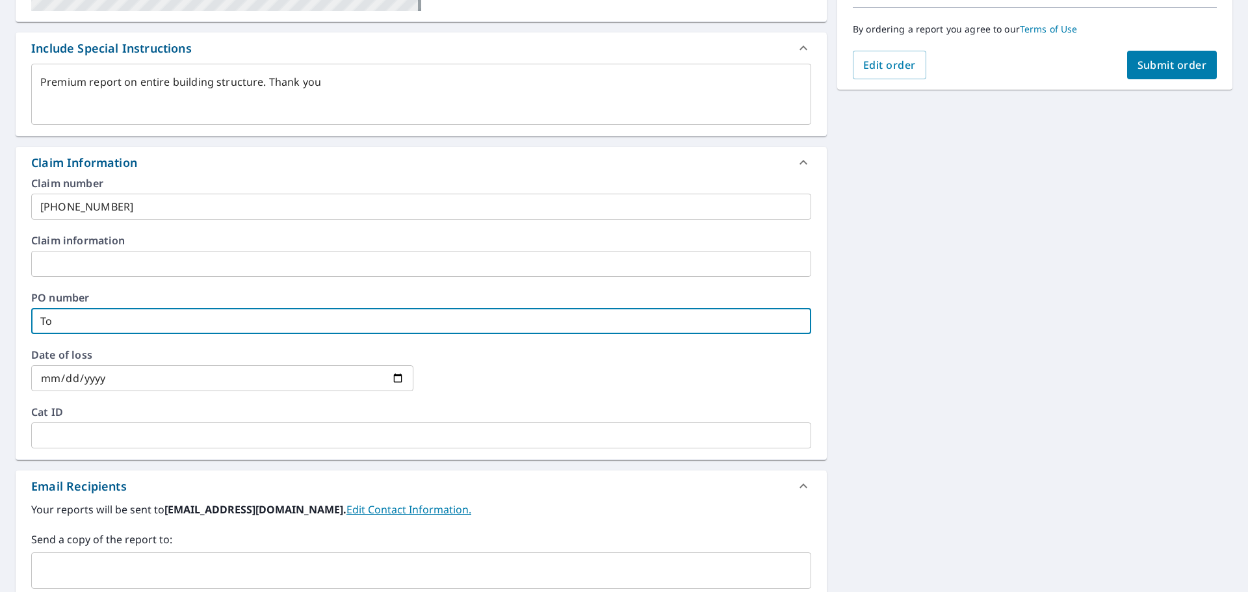
type input "[PERSON_NAME]"
type textarea "x"
type input "[PERSON_NAME]"
type textarea "x"
type input "[PERSON_NAME]"
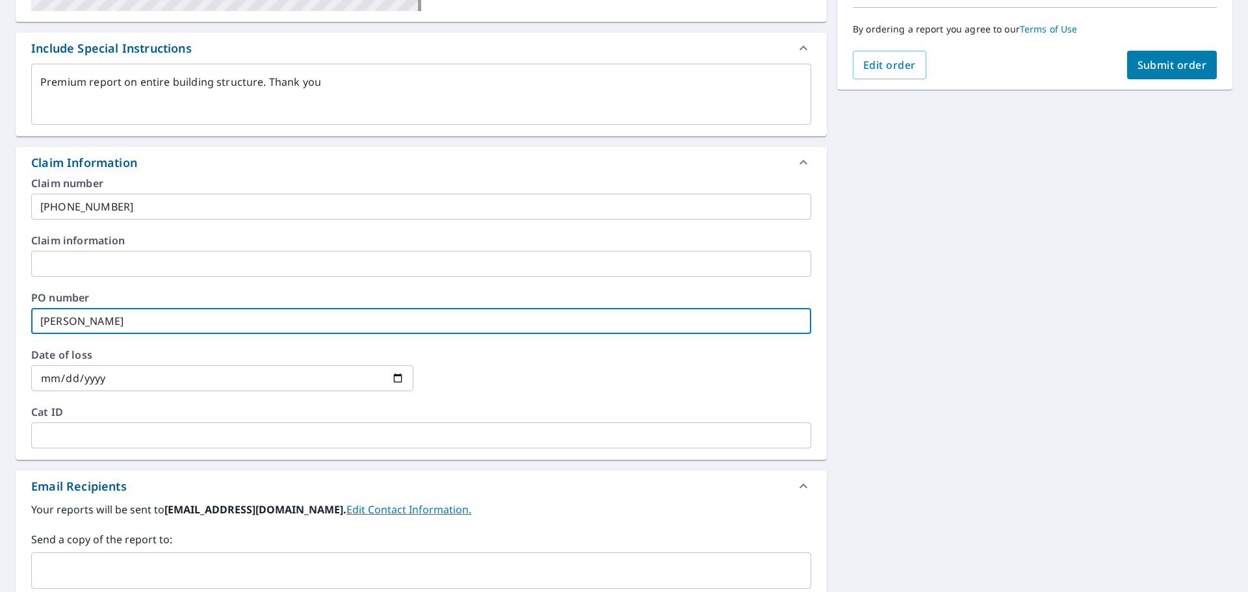
type textarea "x"
type input "[PERSON_NAME] Fo"
type textarea "x"
type input "[PERSON_NAME]"
type textarea "x"
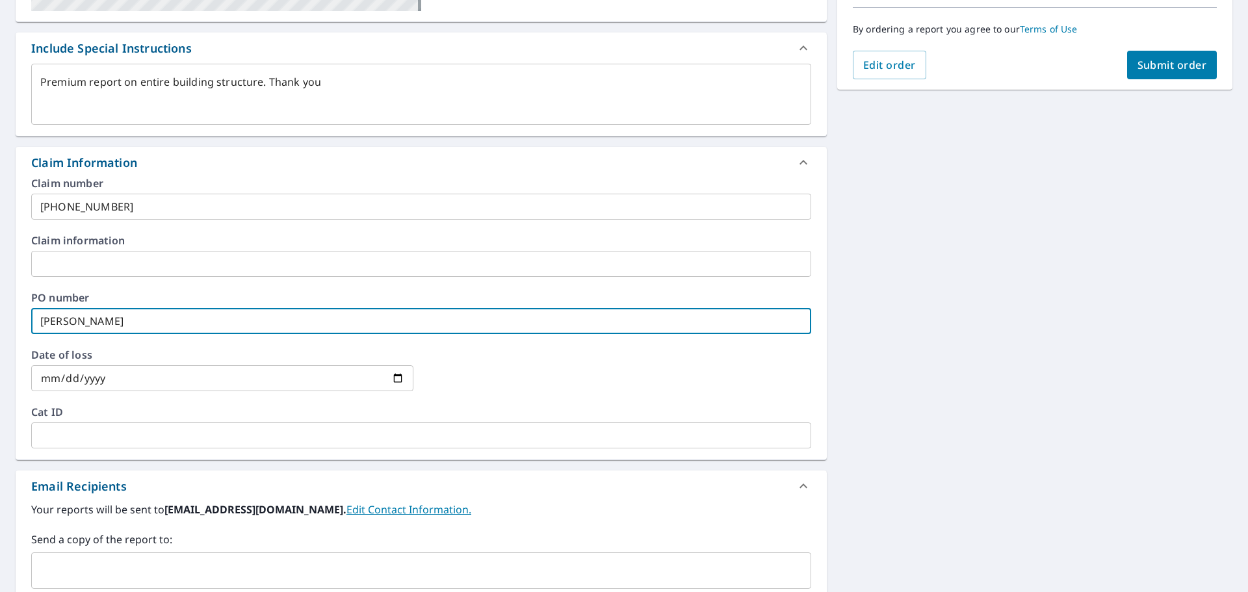
type input "[PERSON_NAME]"
type textarea "x"
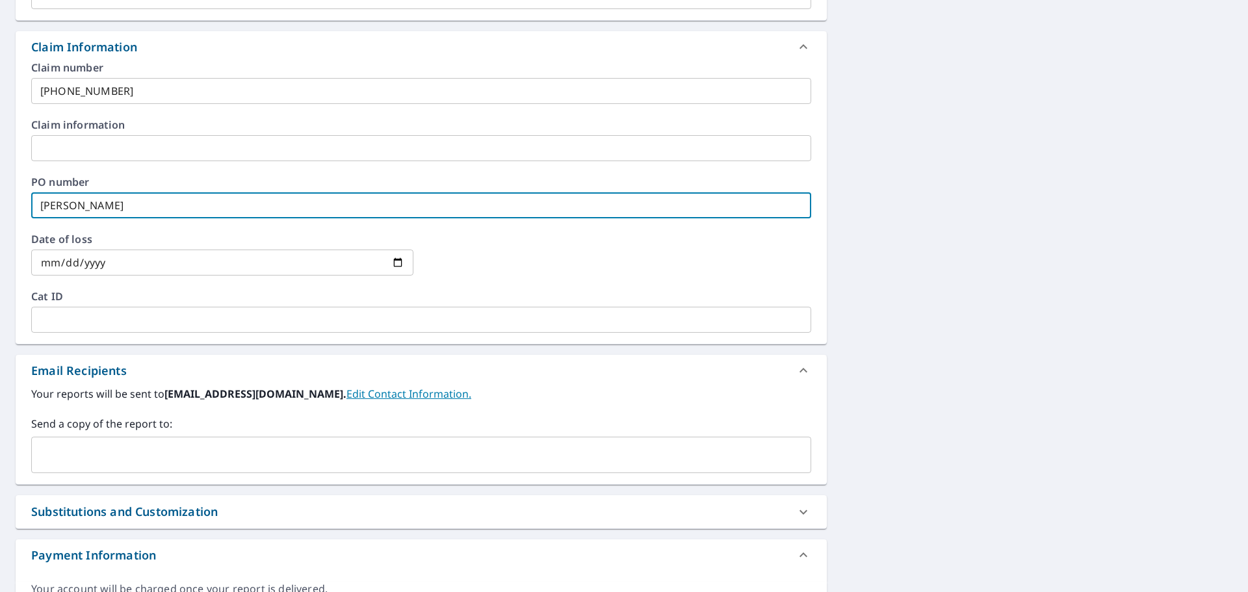
scroll to position [455, 0]
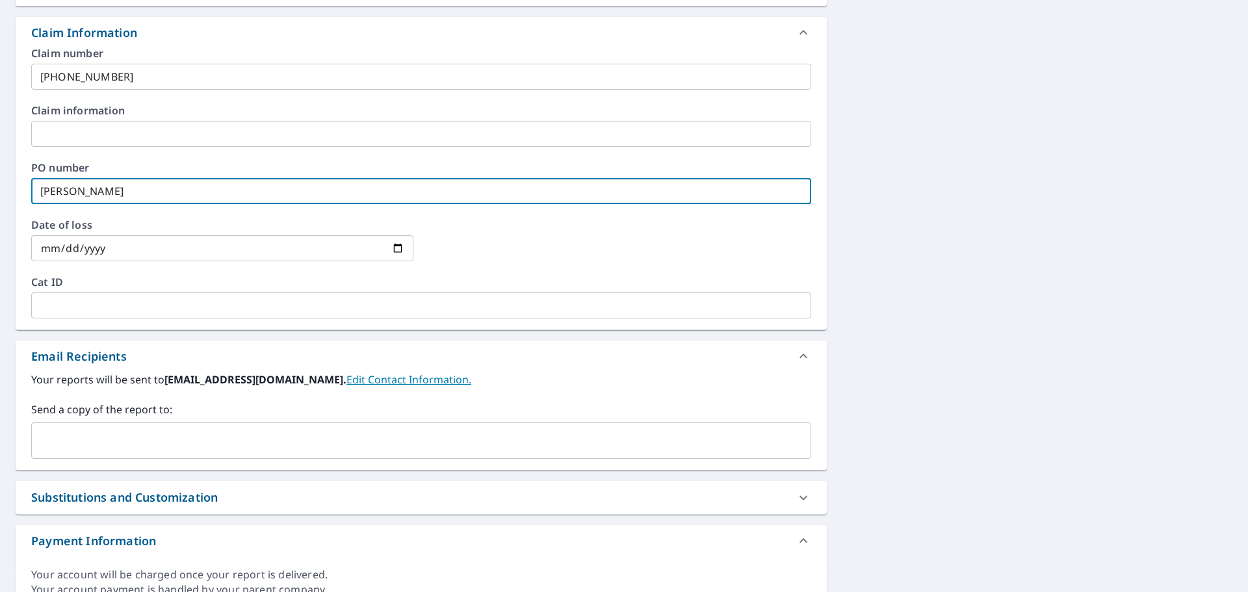
type input "[PERSON_NAME]"
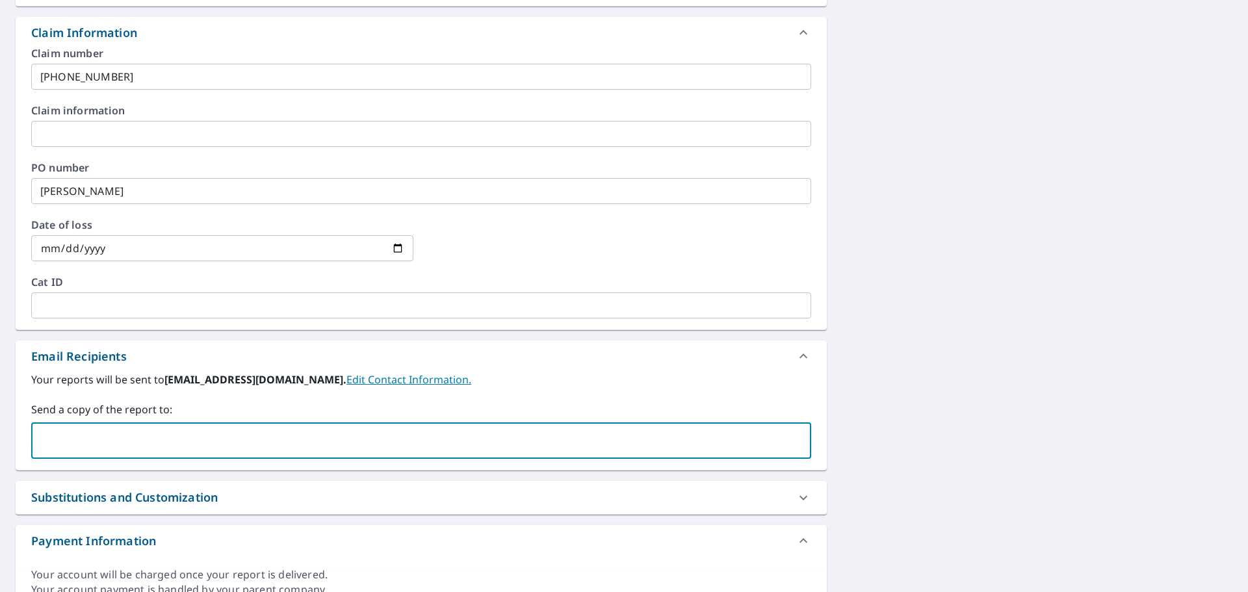
click at [63, 435] on input "text" at bounding box center [411, 440] width 749 height 25
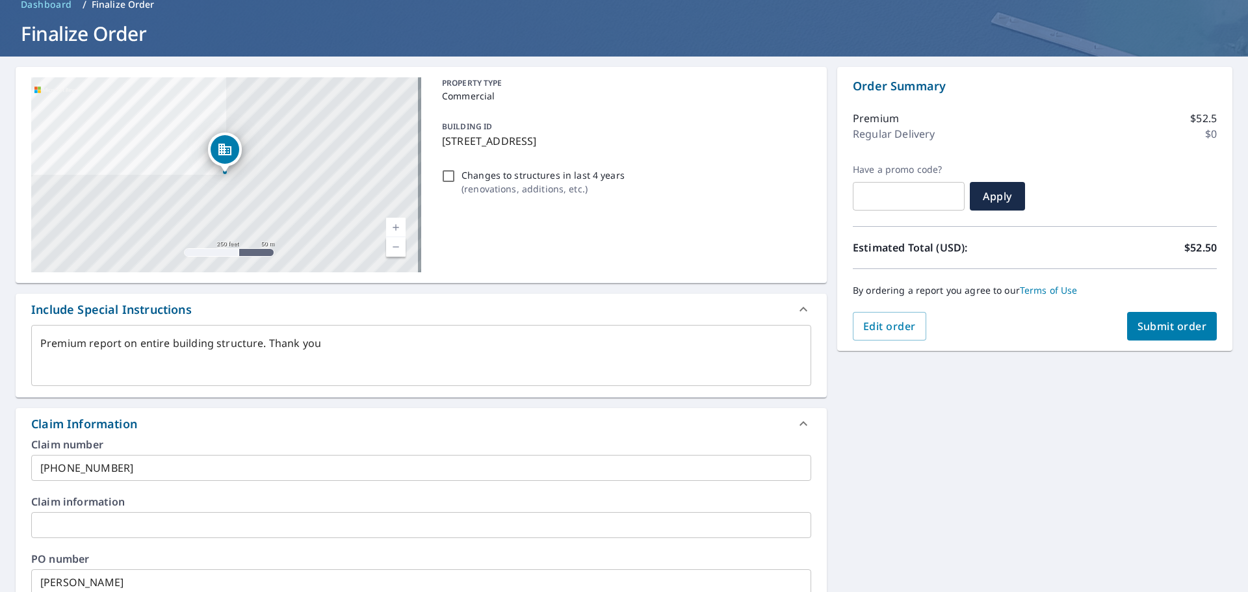
scroll to position [0, 0]
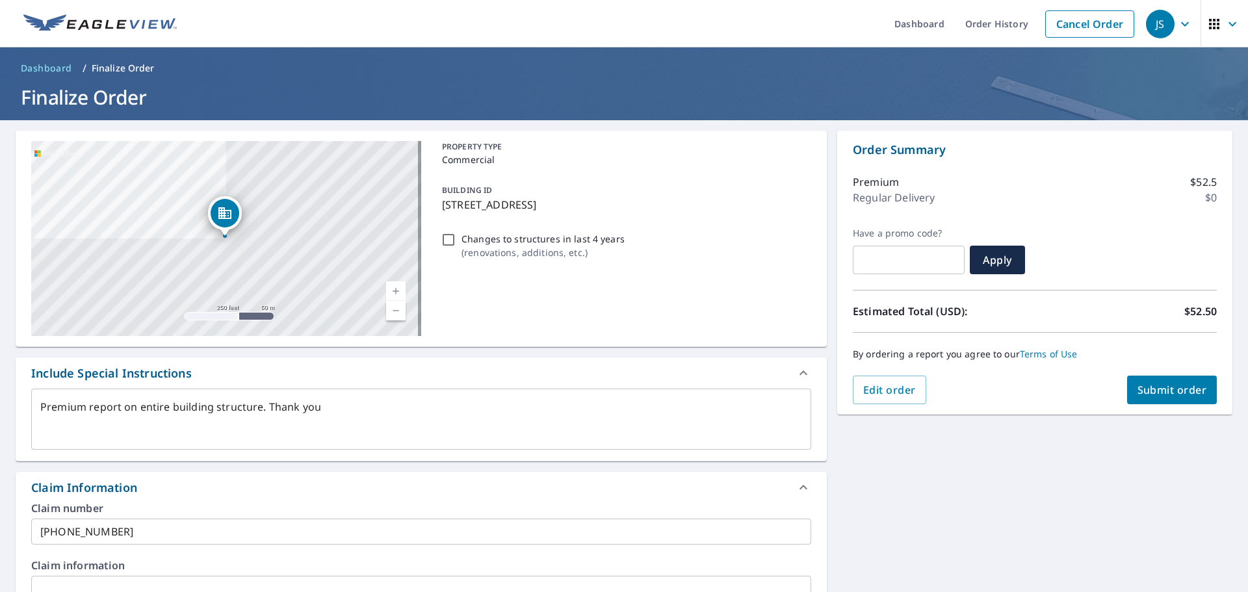
type input "[EMAIL_ADDRESS][DOMAIN_NAME]"
type textarea "x"
click at [1149, 391] on span "Submit order" at bounding box center [1173, 390] width 70 height 14
type textarea "x"
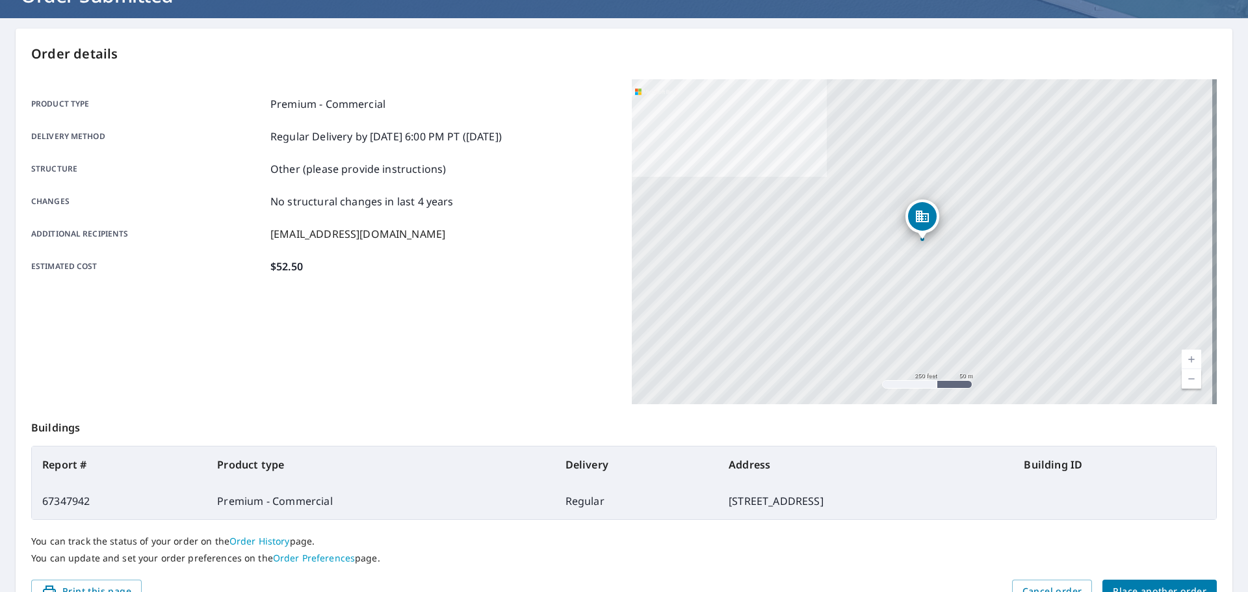
scroll to position [130, 0]
